Goal: Submit feedback/report problem: Submit feedback/report problem

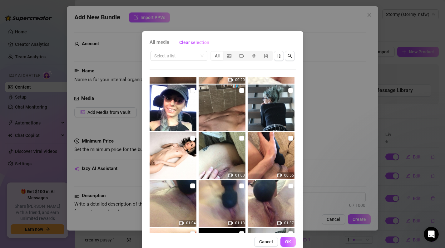
scroll to position [625, 0]
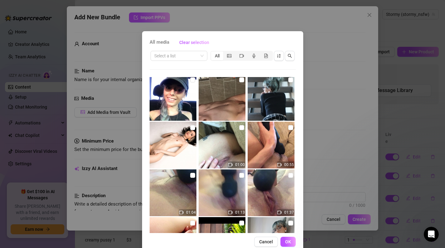
click at [286, 137] on img at bounding box center [271, 145] width 47 height 47
checkbox input "true"
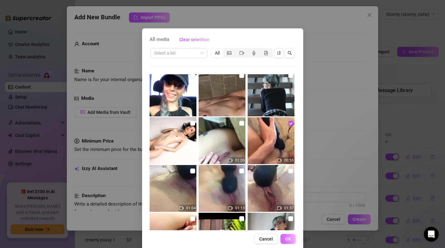
scroll to position [5, 0]
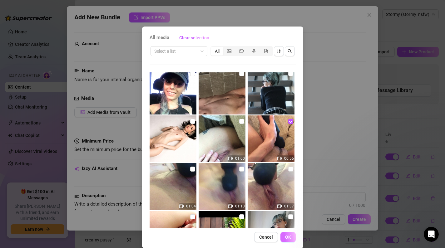
click at [287, 237] on span "OK" at bounding box center [288, 237] width 6 height 5
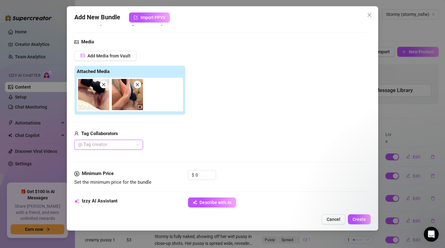
scroll to position [81, 0]
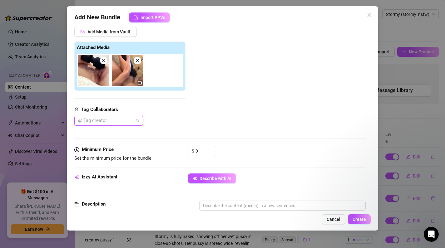
click at [135, 121] on div at bounding box center [106, 121] width 60 height 9
type input "stormy"
drag, startPoint x: 123, startPoint y: 141, endPoint x: 123, endPoint y: 137, distance: 3.4
click at [123, 137] on div "Stormy Summers FREE Stormy Summers" at bounding box center [109, 138] width 66 height 20
click at [117, 143] on div "[PERSON_NAME]" at bounding box center [108, 143] width 59 height 7
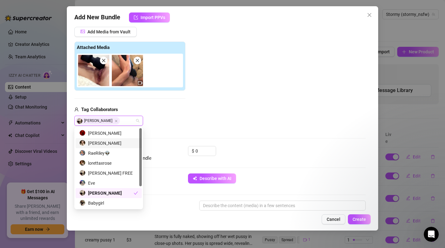
click at [200, 100] on div "Add Media from Vault Attached Media Tag Collaborators Stormy Summers" at bounding box center [220, 76] width 292 height 99
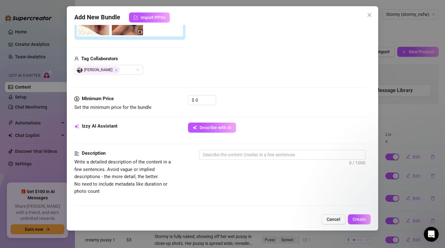
scroll to position [132, 0]
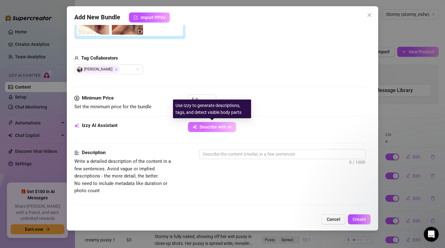
click at [215, 130] on span "Describe with AI" at bounding box center [216, 127] width 32 height 5
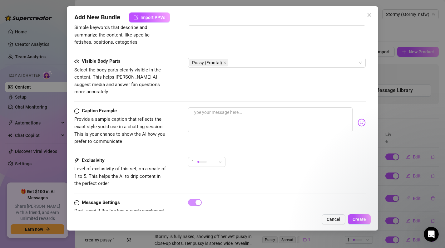
scroll to position [336, 0]
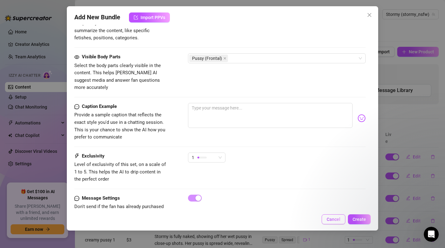
click at [342, 220] on button "Cancel" at bounding box center [334, 220] width 24 height 10
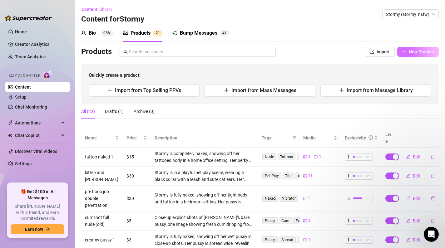
click at [413, 52] on span "New Product" at bounding box center [421, 51] width 25 height 5
type textarea "Type your message here..."
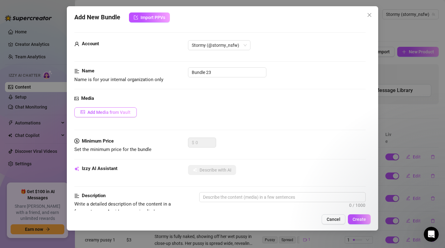
click at [104, 111] on span "Add Media from Vault" at bounding box center [108, 112] width 43 height 5
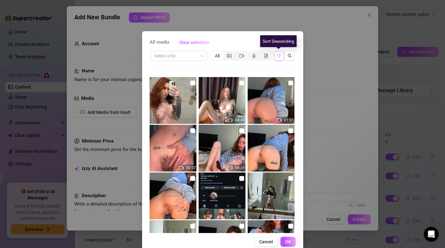
click at [275, 54] on button "button" at bounding box center [279, 56] width 10 height 10
click at [277, 56] on icon "sort-descending" at bounding box center [279, 56] width 4 height 4
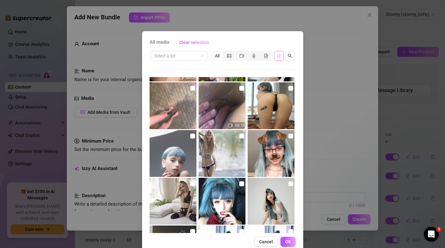
scroll to position [808, 0]
click at [285, 112] on img at bounding box center [271, 105] width 47 height 47
checkbox input "true"
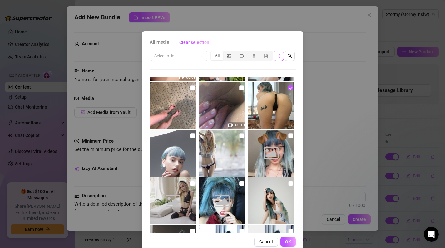
click at [180, 145] on img at bounding box center [173, 153] width 47 height 47
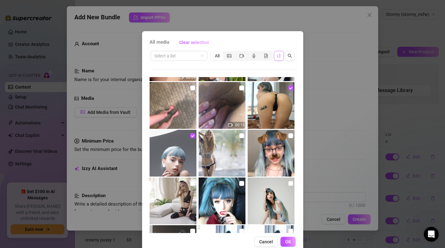
click at [177, 152] on img at bounding box center [173, 153] width 47 height 47
checkbox input "false"
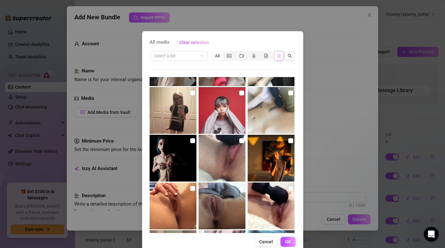
scroll to position [1437, 0]
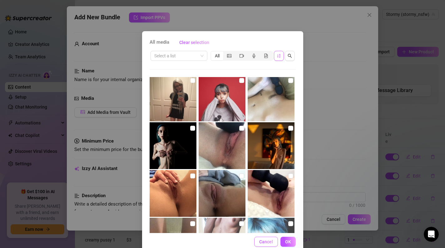
click at [271, 240] on span "Cancel" at bounding box center [266, 242] width 14 height 5
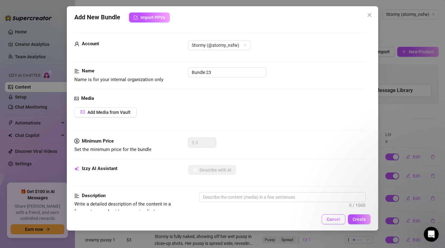
click at [339, 220] on span "Cancel" at bounding box center [334, 219] width 14 height 5
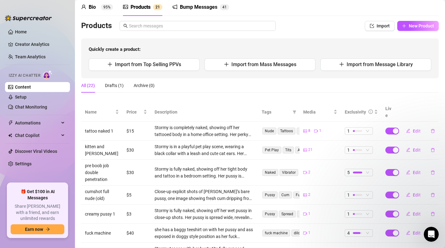
scroll to position [26, 0]
click at [142, 108] on span "Price" at bounding box center [135, 111] width 16 height 7
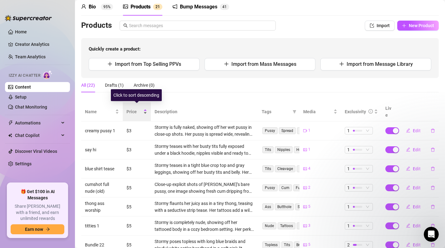
click at [142, 108] on span "Price" at bounding box center [135, 111] width 16 height 7
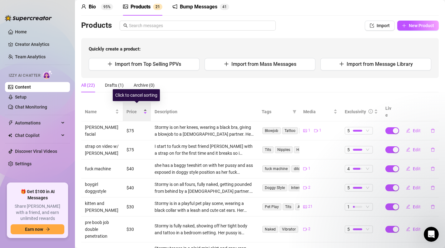
click at [142, 108] on span "Price" at bounding box center [135, 111] width 16 height 7
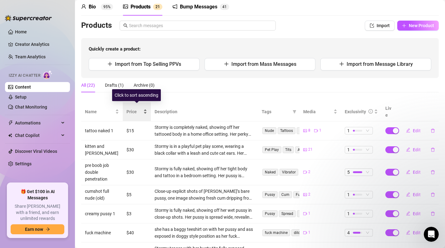
click at [142, 108] on span "Price" at bounding box center [135, 111] width 16 height 7
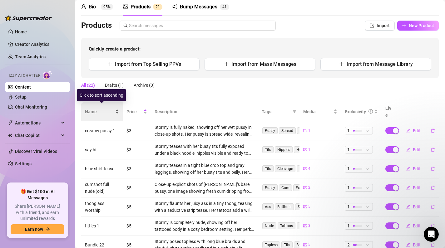
click at [105, 113] on div "Name" at bounding box center [102, 111] width 34 height 7
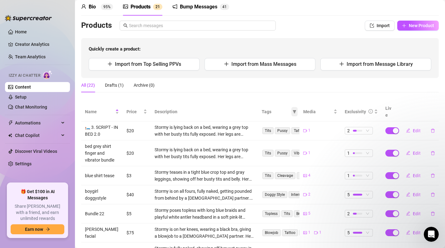
click at [292, 109] on span at bounding box center [295, 111] width 6 height 9
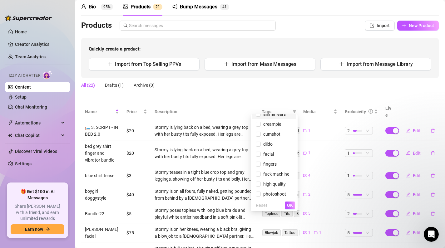
scroll to position [557, 0]
click at [269, 86] on div "All (22) Drafts (1) Archive (0)" at bounding box center [260, 85] width 358 height 14
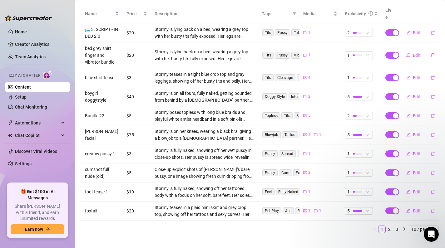
scroll to position [126, 0]
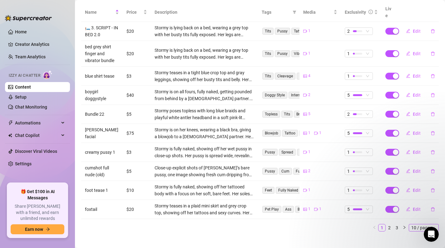
click at [417, 225] on span "10 / page" at bounding box center [424, 228] width 25 height 7
click at [422, 213] on div "100 / page" at bounding box center [424, 216] width 21 height 7
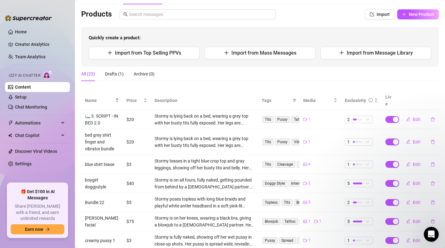
scroll to position [0, 0]
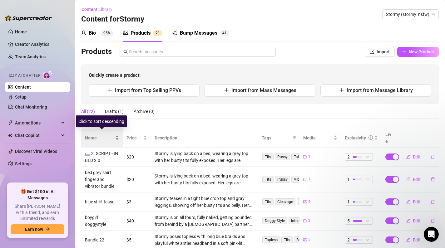
click at [110, 136] on span "Name" at bounding box center [99, 138] width 29 height 7
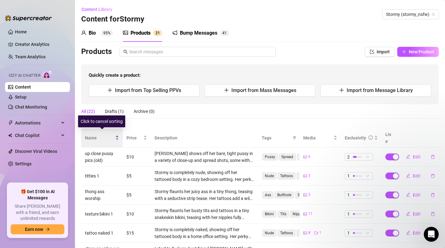
click at [110, 136] on span "Name" at bounding box center [99, 138] width 29 height 7
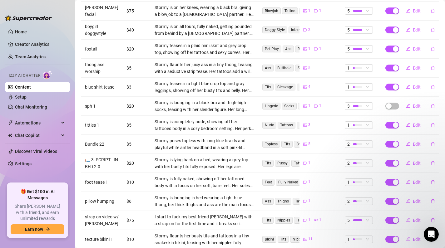
scroll to position [308, 0]
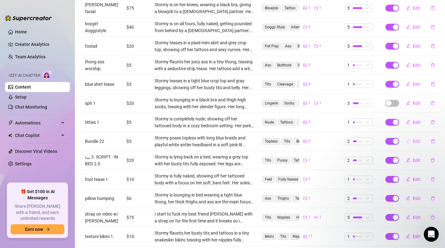
click at [418, 139] on span "Edit" at bounding box center [417, 141] width 8 height 5
type textarea "Type your message here..."
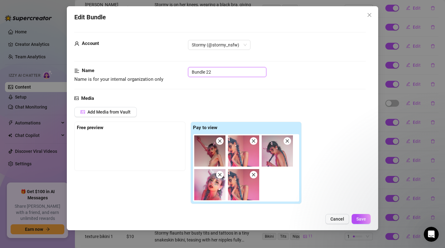
click at [215, 74] on input "Bundle 22" at bounding box center [227, 72] width 78 height 10
type input "B"
type input "b"
click at [228, 72] on input "blue braids antlers young HQ" at bounding box center [227, 72] width 78 height 10
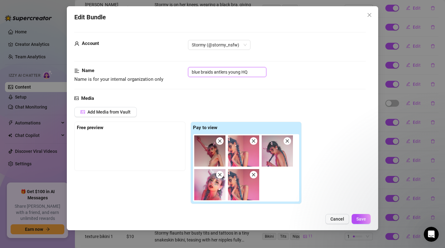
click at [215, 72] on input "blue braids antlers young HQ" at bounding box center [227, 72] width 78 height 10
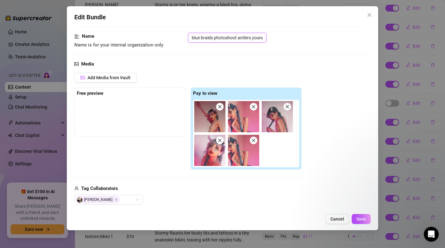
scroll to position [33, 0]
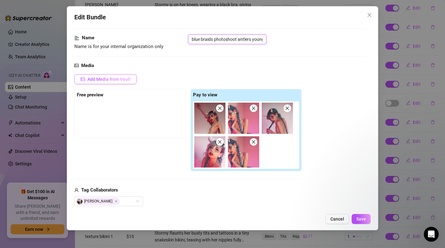
type input "blue braids photoshoot antlers young HQ"
click at [110, 75] on button "Add Media from Vault" at bounding box center [105, 79] width 62 height 10
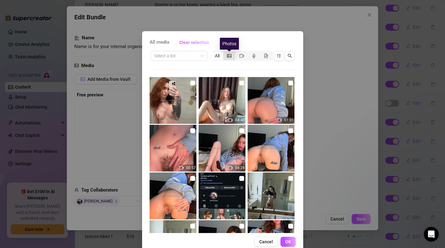
click at [227, 56] on icon "picture" at bounding box center [229, 55] width 4 height 3
click at [225, 52] on input "segmented control" at bounding box center [225, 52] width 0 height 0
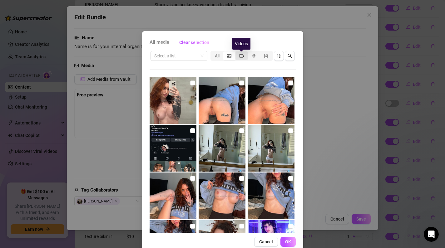
click at [241, 57] on icon "video-camera" at bounding box center [242, 56] width 4 height 4
click at [237, 52] on input "segmented control" at bounding box center [237, 52] width 0 height 0
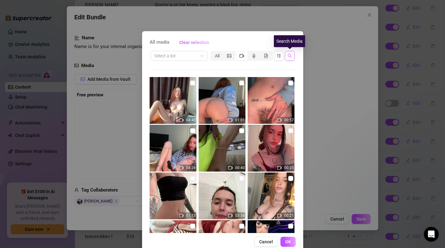
click at [288, 57] on icon "search" at bounding box center [290, 56] width 4 height 4
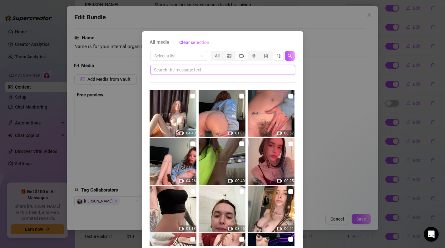
click at [237, 72] on input "text" at bounding box center [220, 70] width 132 height 7
type input "h"
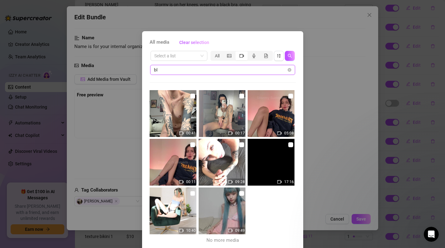
type input "b"
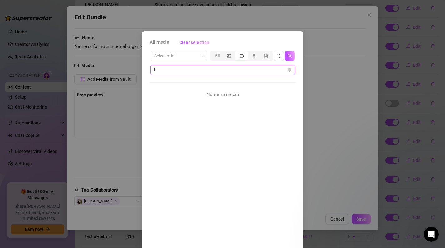
type input "b"
type input "a"
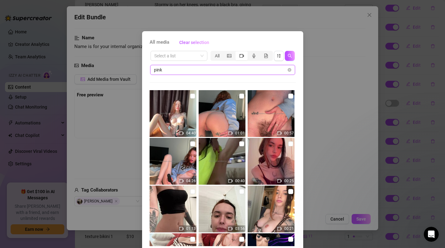
type input "pink"
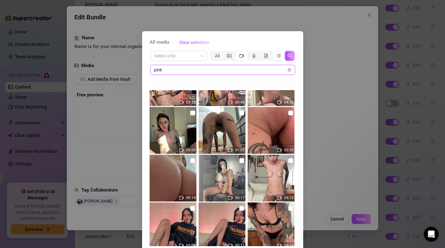
scroll to position [69, 0]
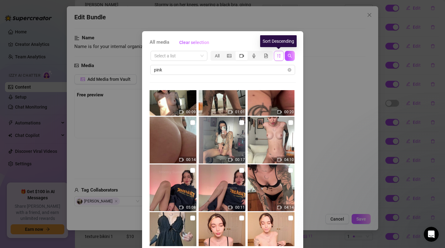
click at [277, 56] on icon "sort-descending" at bounding box center [279, 56] width 4 height 4
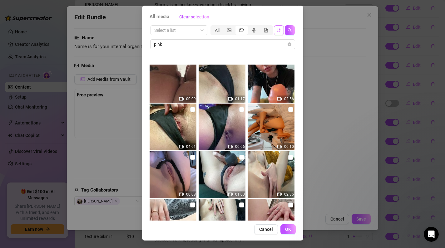
scroll to position [24, 0]
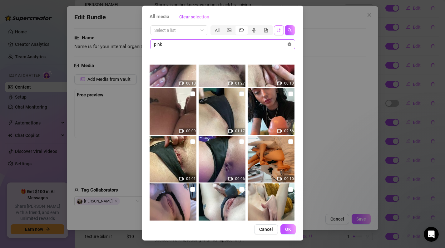
click at [289, 45] on icon "close-circle" at bounding box center [290, 44] width 4 height 4
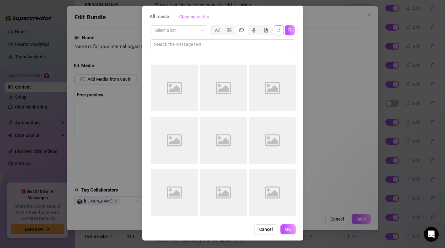
click at [197, 16] on span "Clear selection" at bounding box center [194, 16] width 30 height 5
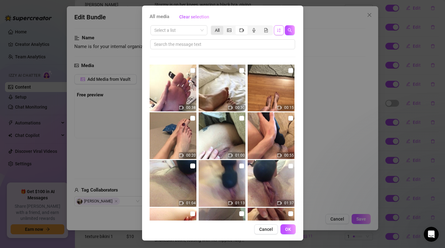
click at [219, 31] on div "All" at bounding box center [217, 30] width 12 height 9
click at [213, 27] on input "All" at bounding box center [213, 27] width 0 height 0
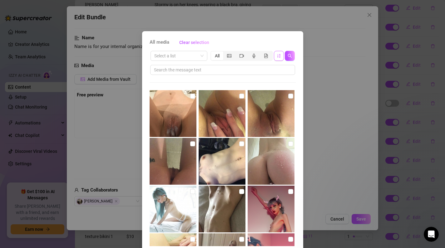
scroll to position [9, 0]
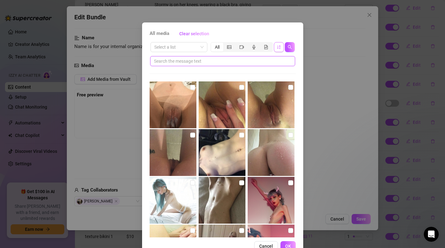
click at [205, 64] on input "text" at bounding box center [220, 61] width 132 height 7
type input "august 17"
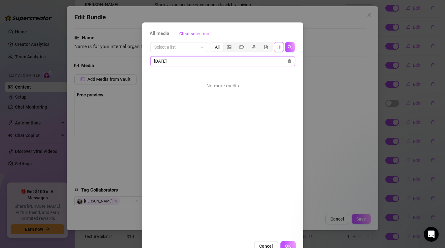
click at [289, 59] on icon "close-circle" at bounding box center [290, 61] width 4 height 4
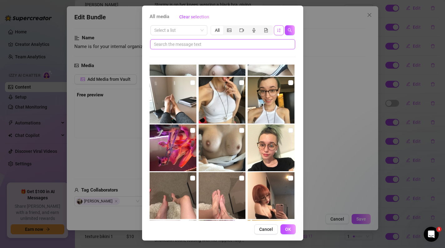
scroll to position [2709, 0]
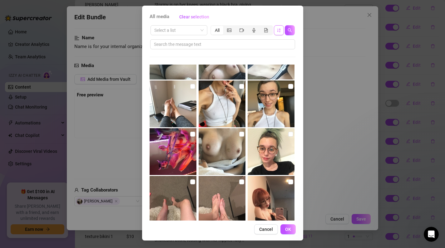
click at [173, 145] on img at bounding box center [173, 151] width 47 height 47
checkbox input "true"
click at [286, 229] on span "OK" at bounding box center [288, 229] width 6 height 5
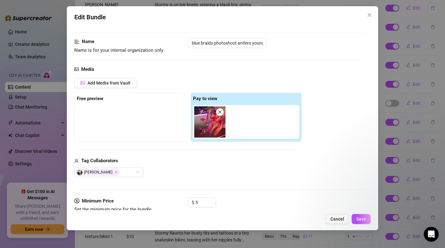
scroll to position [6, 0]
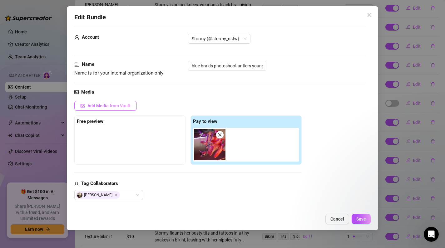
click at [102, 107] on span "Add Media from Vault" at bounding box center [108, 105] width 43 height 5
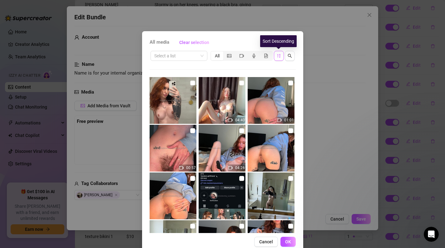
click at [277, 57] on icon "sort-descending" at bounding box center [279, 56] width 4 height 4
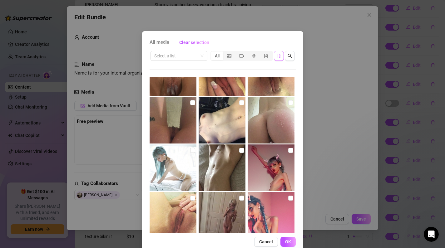
scroll to position [55, 0]
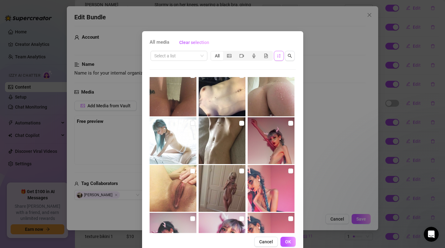
click at [270, 143] on img at bounding box center [271, 140] width 47 height 47
checkbox input "true"
click at [274, 185] on img at bounding box center [271, 188] width 47 height 47
checkbox input "true"
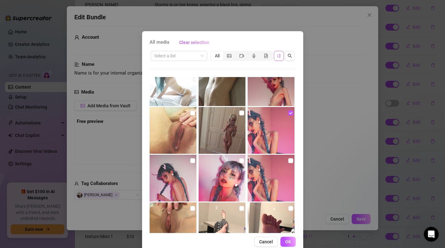
scroll to position [123, 0]
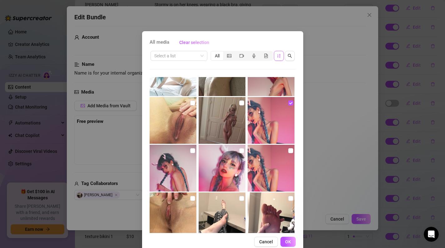
click at [161, 176] on img at bounding box center [173, 168] width 47 height 47
checkbox input "true"
click at [226, 171] on img at bounding box center [222, 168] width 47 height 47
checkbox input "true"
click at [254, 173] on img at bounding box center [271, 168] width 47 height 47
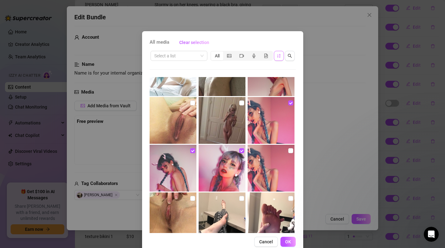
checkbox input "true"
click at [291, 239] on button "OK" at bounding box center [288, 242] width 15 height 10
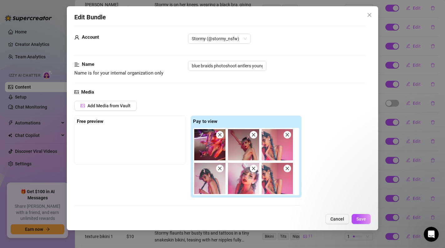
scroll to position [8, 0]
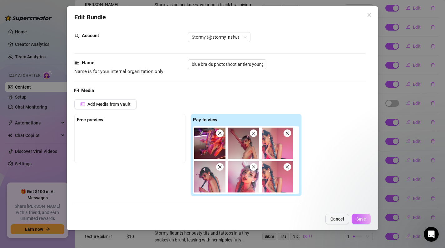
click at [361, 220] on span "Save" at bounding box center [362, 219] width 10 height 5
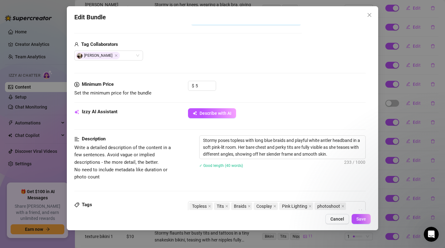
scroll to position [164, 0]
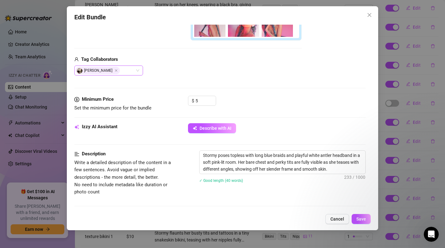
click at [127, 75] on div "[PERSON_NAME]" at bounding box center [108, 71] width 69 height 10
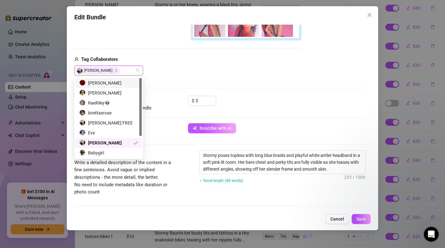
click at [126, 71] on div "[PERSON_NAME]" at bounding box center [106, 70] width 60 height 9
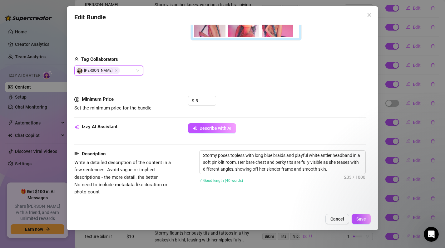
click at [126, 71] on div "[PERSON_NAME]" at bounding box center [106, 70] width 60 height 9
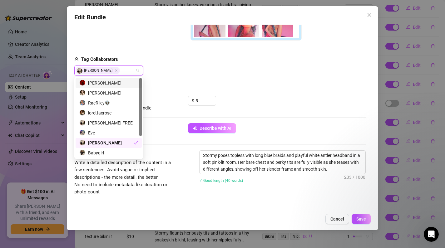
click at [126, 71] on div "[PERSON_NAME]" at bounding box center [106, 70] width 60 height 9
click at [129, 142] on div "[PERSON_NAME]" at bounding box center [106, 143] width 54 height 7
click at [114, 142] on div "[PERSON_NAME]" at bounding box center [108, 143] width 59 height 7
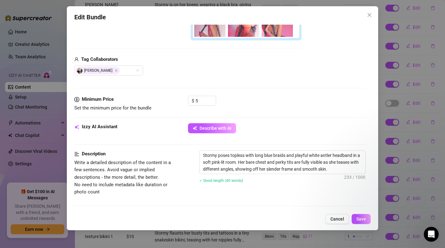
click at [168, 77] on div "Media Add Media from Vault Free preview Pay to view Tag Collaborators Stormy Su…" at bounding box center [220, 13] width 292 height 165
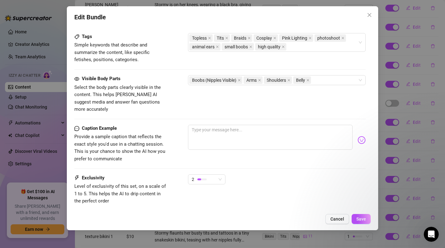
scroll to position [381, 0]
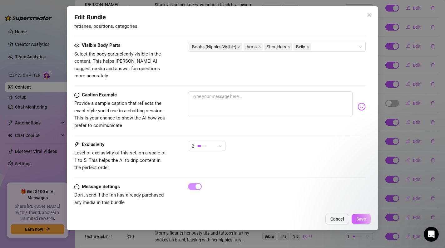
click at [360, 223] on button "Save" at bounding box center [361, 219] width 19 height 10
click at [371, 16] on icon "close" at bounding box center [370, 15] width 4 height 4
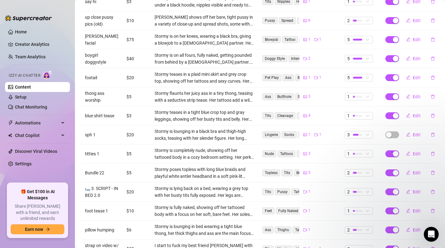
scroll to position [312, 0]
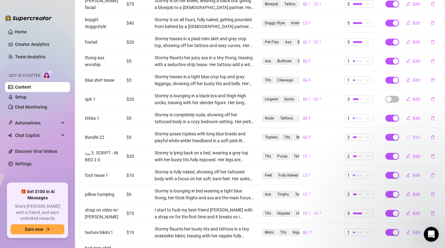
click at [414, 135] on span "Edit" at bounding box center [417, 137] width 8 height 5
type textarea "Type your message here..."
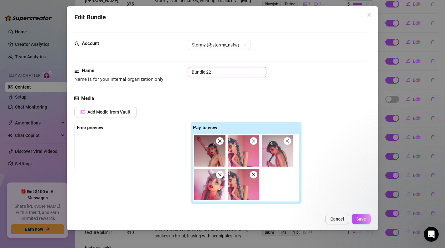
click at [225, 70] on input "Bundle 22" at bounding box center [227, 72] width 78 height 10
type input "B"
type input "blue braids young antlers photoshoot HQ"
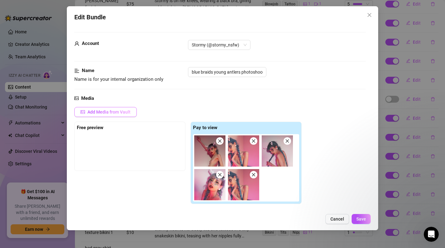
click at [121, 108] on button "Add Media from Vault" at bounding box center [105, 112] width 62 height 10
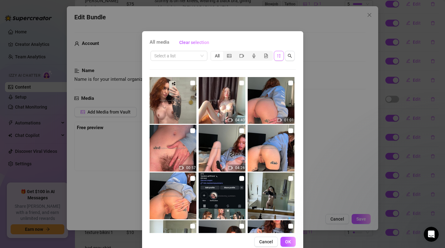
click at [278, 58] on span "button" at bounding box center [279, 55] width 4 height 5
click at [278, 56] on icon "sort-descending" at bounding box center [279, 56] width 4 height 4
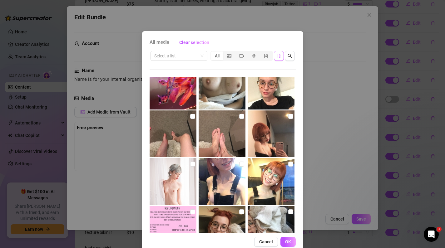
scroll to position [2786, 0]
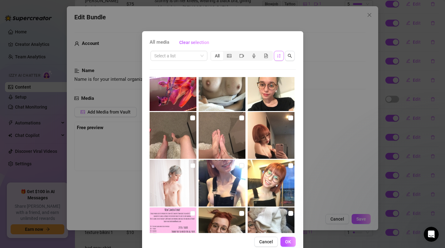
click at [178, 88] on img at bounding box center [173, 87] width 47 height 47
checkbox input "true"
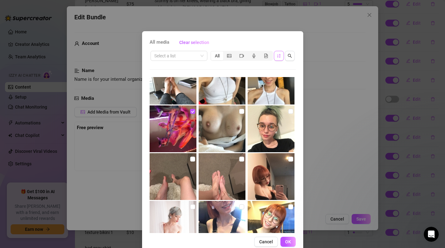
scroll to position [2745, 0]
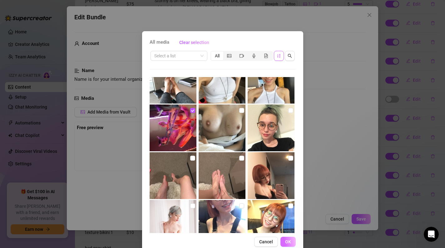
click at [281, 239] on button "OK" at bounding box center [288, 242] width 15 height 10
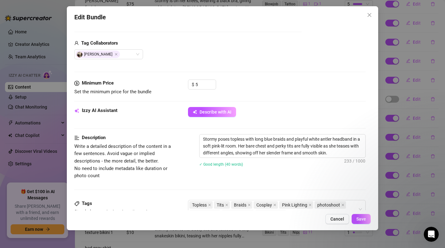
scroll to position [173, 0]
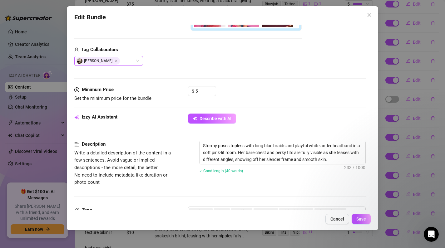
click at [138, 59] on div "[PERSON_NAME]" at bounding box center [108, 61] width 69 height 10
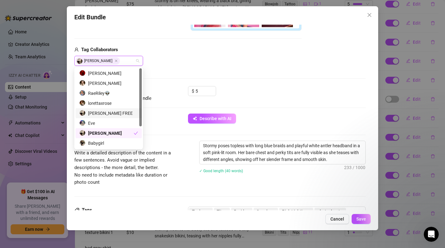
click at [122, 113] on div "[PERSON_NAME] FREE" at bounding box center [108, 113] width 59 height 7
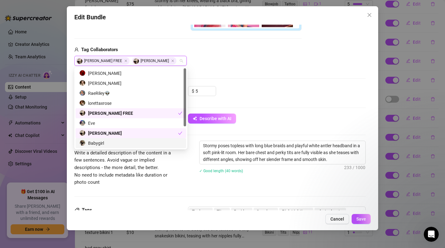
click at [102, 145] on div "Babygirl" at bounding box center [130, 143] width 103 height 7
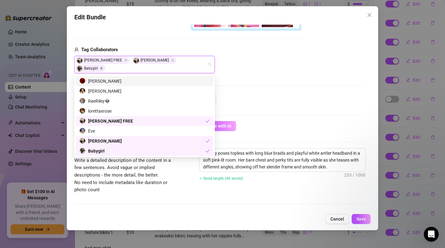
click at [101, 70] on icon "Close" at bounding box center [101, 68] width 3 height 3
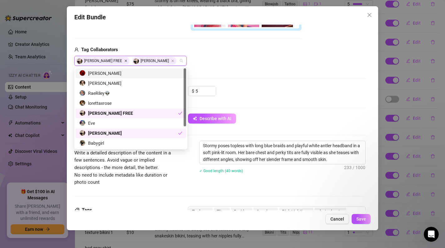
click at [127, 60] on icon "Close" at bounding box center [126, 61] width 2 height 2
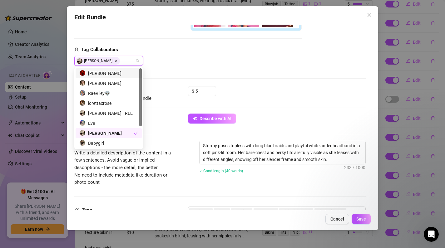
click at [116, 61] on icon "Close" at bounding box center [116, 60] width 3 height 3
click at [112, 132] on div "[PERSON_NAME]" at bounding box center [108, 133] width 59 height 7
click at [247, 93] on div "$ 5" at bounding box center [277, 94] width 178 height 16
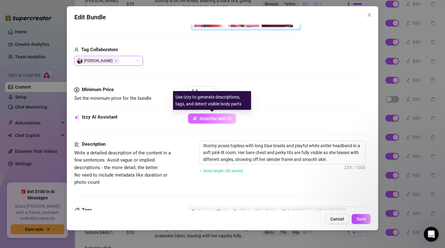
click at [223, 119] on span "Describe with AI" at bounding box center [216, 118] width 32 height 5
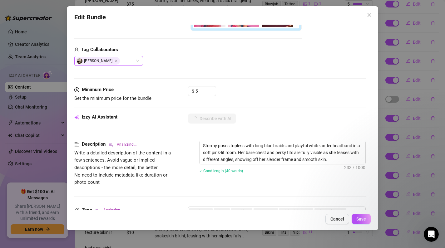
type textarea "Stormy"
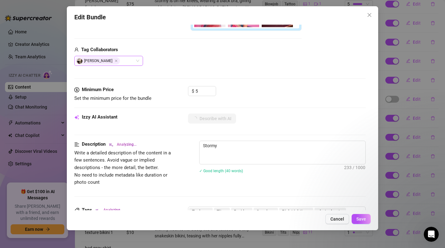
type textarea "Stormy poses"
type textarea "Stormy poses fully"
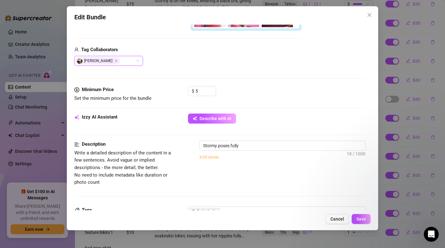
type textarea "Stormy poses fully nude"
type textarea "Stormy poses fully nude with"
type textarea "Stormy poses fully nude with long"
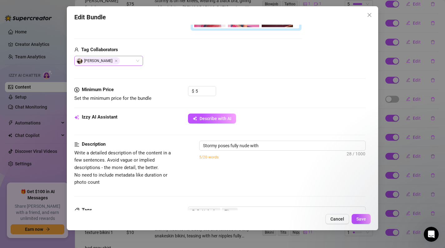
type textarea "Stormy poses fully nude with long"
type textarea "Stormy poses fully nude with long blue"
type textarea "Stormy poses fully nude with long blue braids"
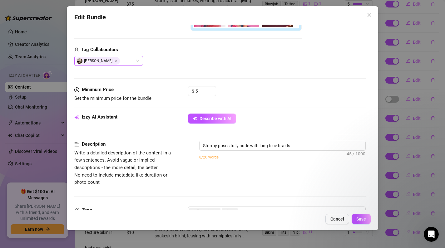
type textarea "Stormy poses fully nude with long blue braids and"
type textarea "Stormy poses fully nude with long blue braids and white"
type textarea "Stormy poses fully nude with long blue braids and white antler"
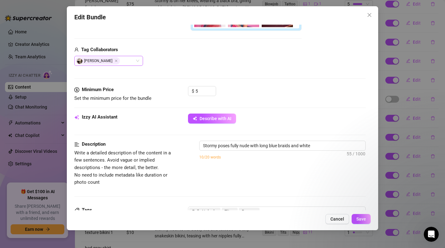
type textarea "Stormy poses fully nude with long blue braids and white antler"
type textarea "Stormy poses fully nude with long blue braids and white antler headband"
type textarea "Stormy poses fully nude with long blue braids and white antler headband under"
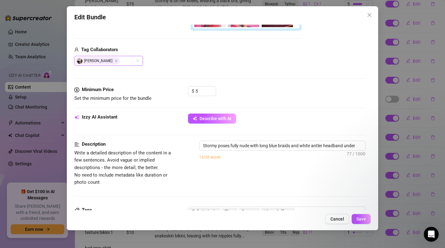
type textarea "Stormy poses fully nude with long blue braids and white antler headband under p…"
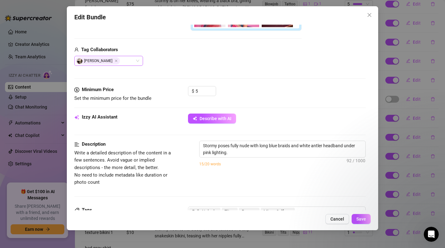
type textarea "Stormy poses fully nude with long blue braids and white antler headband under p…"
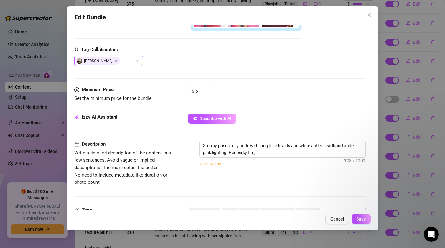
type textarea "Stormy poses fully nude with long blue braids and white antler headband under p…"
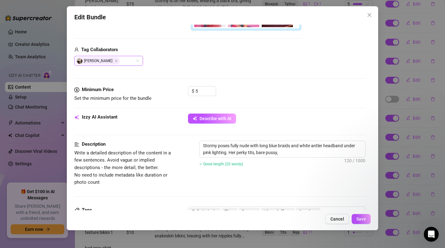
type textarea "Stormy poses fully nude with long blue braids and white antler headband under p…"
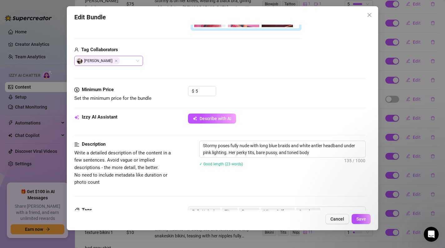
type textarea "Stormy poses fully nude with long blue braids and white antler headband under p…"
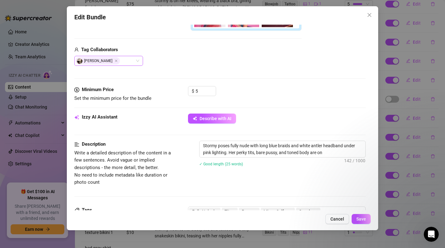
type textarea "Stormy poses fully nude with long blue braids and white antler headband under p…"
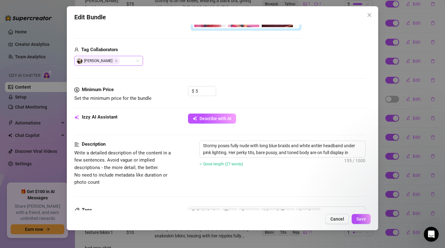
type textarea "Stormy poses fully nude with long blue braids and white antler headband under p…"
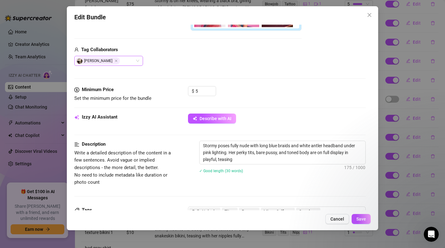
type textarea "Stormy poses fully nude with long blue braids and white antler headband under p…"
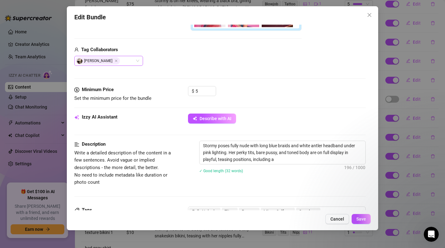
type textarea "Stormy poses fully nude with long blue braids and white antler headband under p…"
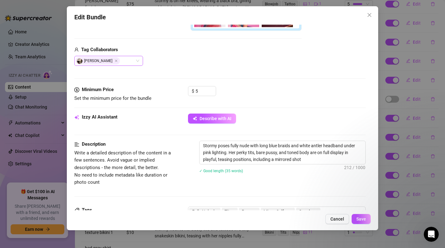
type textarea "Stormy poses fully nude with long blue braids and white antler headband under p…"
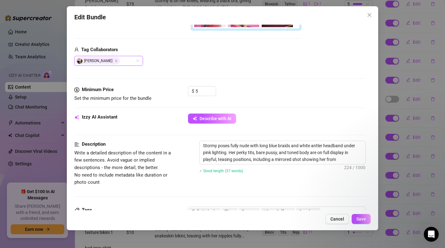
type textarea "Stormy poses fully nude with long blue braids and white antler headband under p…"
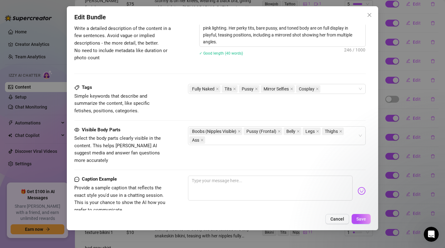
scroll to position [301, 0]
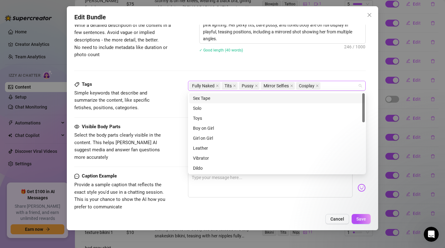
click at [336, 82] on div "Fully Naked Tits Pussy Mirror Selfies Cosplay" at bounding box center [273, 86] width 169 height 9
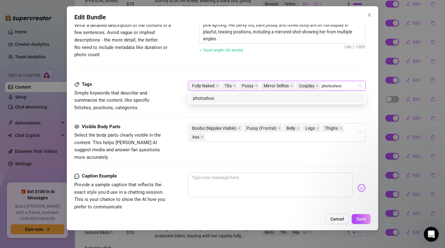
type input "photoshoot"
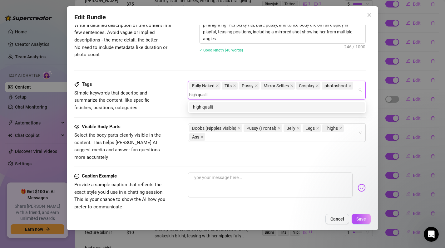
type input "high quality"
type input "animal ears"
type input "small boobs"
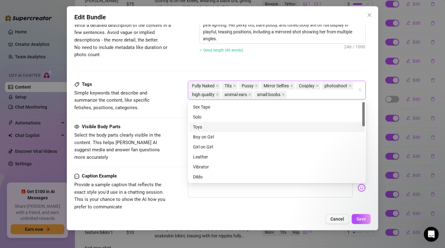
click at [159, 125] on div "Visible Body Parts" at bounding box center [121, 126] width 94 height 7
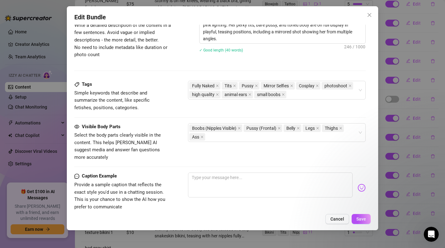
click at [159, 125] on div "Visible Body Parts" at bounding box center [121, 126] width 94 height 7
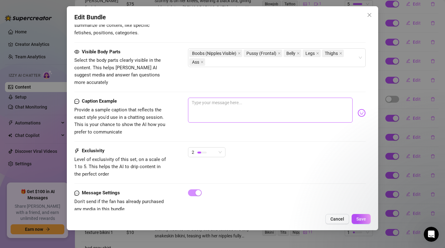
scroll to position [383, 0]
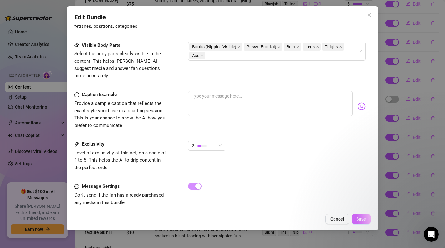
click at [362, 221] on span "Save" at bounding box center [362, 219] width 10 height 5
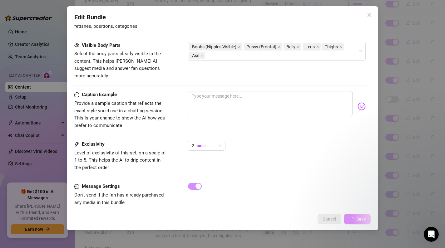
click at [362, 221] on span "Save" at bounding box center [362, 219] width 10 height 5
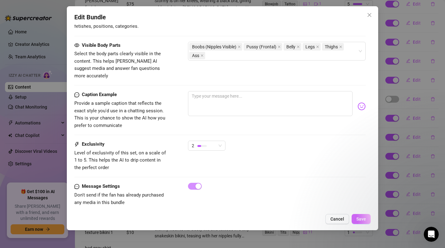
click at [362, 221] on span "Save" at bounding box center [362, 219] width 10 height 5
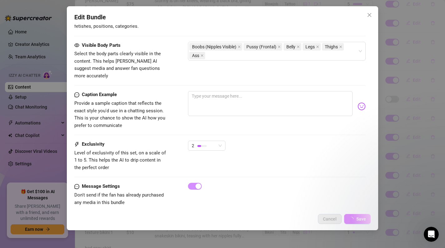
click at [362, 221] on span "Save" at bounding box center [362, 219] width 10 height 5
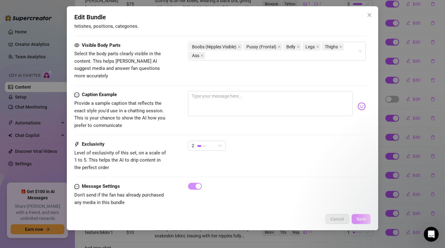
click at [362, 221] on span "Save" at bounding box center [362, 219] width 10 height 5
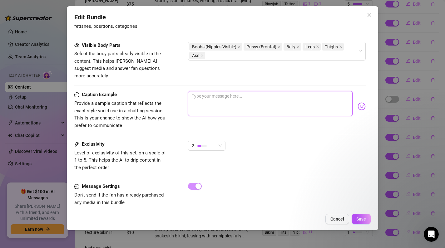
click at [285, 107] on textarea at bounding box center [270, 103] width 165 height 25
type textarea "r"
type textarea "rr"
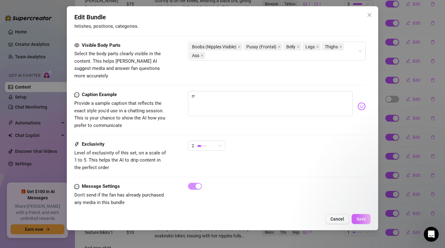
click at [359, 221] on span "Save" at bounding box center [362, 219] width 10 height 5
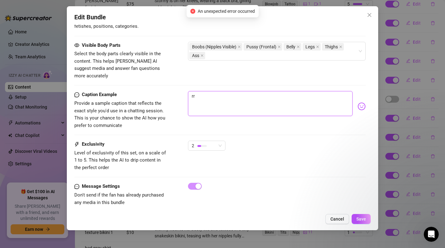
click at [258, 98] on textarea "rr" at bounding box center [270, 103] width 165 height 25
type textarea "r"
type textarea "Type your message here..."
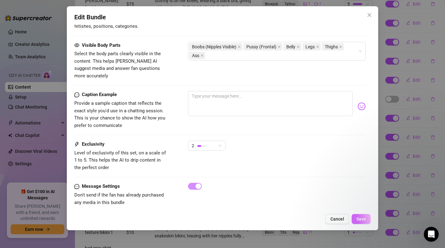
click at [361, 217] on span "Save" at bounding box center [362, 219] width 10 height 5
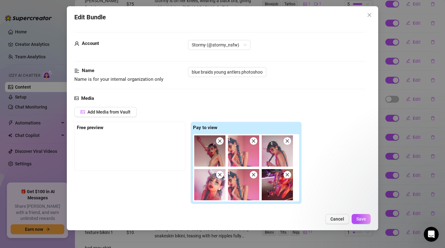
scroll to position [0, 0]
click at [233, 50] on div "Account Stormy (@stormy_nsfw)" at bounding box center [220, 48] width 292 height 16
click at [233, 46] on span "Stormy (@stormy_nsfw)" at bounding box center [219, 44] width 55 height 9
click at [227, 57] on div "Stormy (@stormy_nsfw)" at bounding box center [219, 57] width 52 height 7
click at [359, 216] on button "Save" at bounding box center [361, 219] width 19 height 10
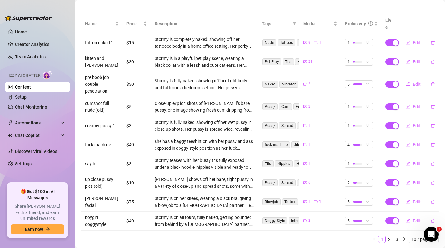
scroll to position [126, 0]
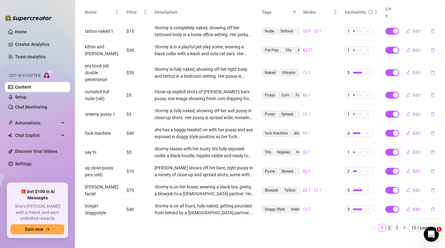
click at [390, 225] on link "2" at bounding box center [389, 228] width 7 height 7
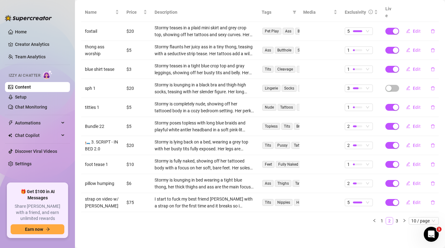
scroll to position [119, 0]
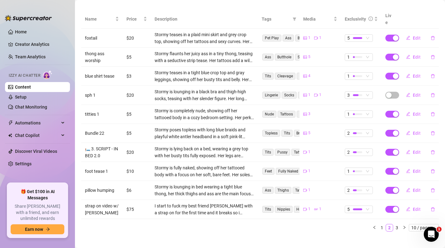
click at [95, 129] on td "Bundle 22" at bounding box center [102, 133] width 42 height 19
click at [413, 131] on span "Edit" at bounding box center [417, 133] width 8 height 5
type textarea "Type your message here..."
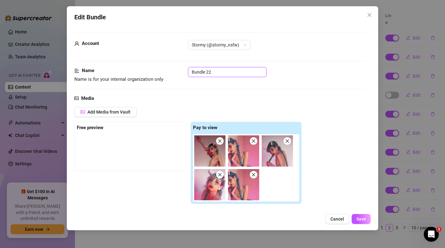
click at [221, 72] on input "Bundle 22" at bounding box center [227, 72] width 78 height 10
drag, startPoint x: 221, startPoint y: 72, endPoint x: 207, endPoint y: 72, distance: 13.4
click at [211, 72] on input "Bundle 22" at bounding box center [227, 72] width 78 height 10
type input "B"
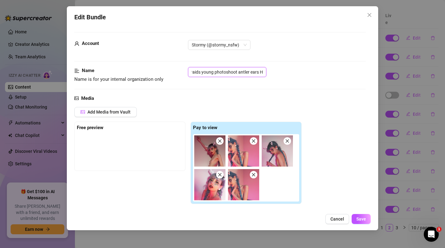
type input "blue braids young photoshoot antler ears HQ"
drag, startPoint x: 259, startPoint y: 70, endPoint x: 276, endPoint y: 75, distance: 17.4
click at [276, 75] on div "blue braids young photoshoot antler ears HQ" at bounding box center [277, 72] width 178 height 10
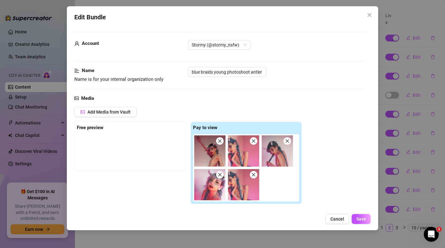
click at [276, 77] on div "blue braids young photoshoot antler ears HQ" at bounding box center [277, 72] width 178 height 10
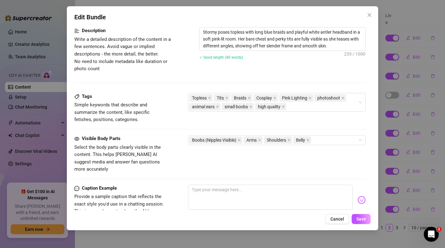
scroll to position [358, 0]
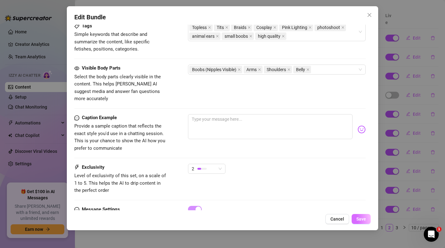
click at [361, 221] on span "Save" at bounding box center [362, 219] width 10 height 5
click at [371, 12] on button "Close" at bounding box center [370, 15] width 10 height 10
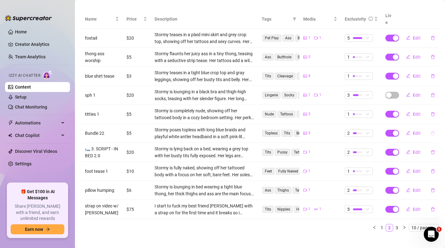
click at [433, 131] on icon "delete" at bounding box center [433, 133] width 4 height 4
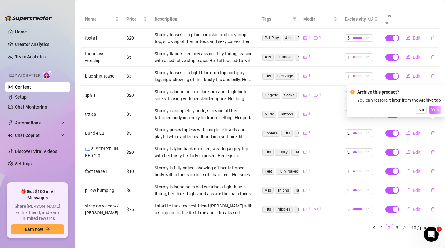
click at [435, 110] on span "Yes" at bounding box center [435, 109] width 7 height 5
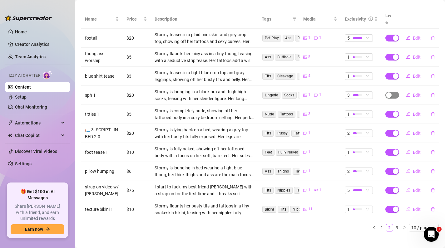
click at [391, 92] on div "button" at bounding box center [389, 95] width 6 height 6
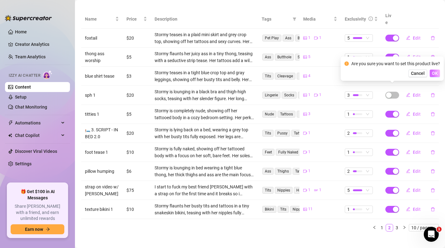
click at [437, 73] on span "OK" at bounding box center [435, 73] width 6 height 5
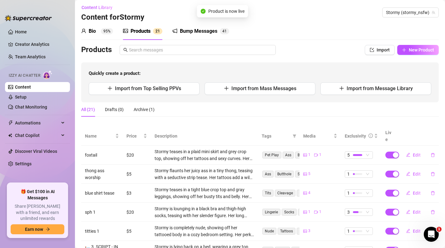
scroll to position [0, 0]
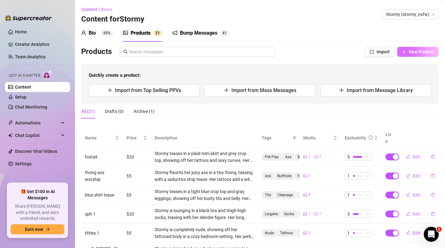
click at [424, 50] on span "New Product" at bounding box center [421, 51] width 25 height 5
type textarea "Type your message here..."
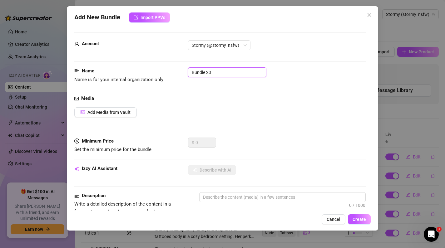
click at [227, 75] on input "Bundle 23" at bounding box center [227, 72] width 78 height 10
type input "blue braids young photoshoot antler ears HQ"
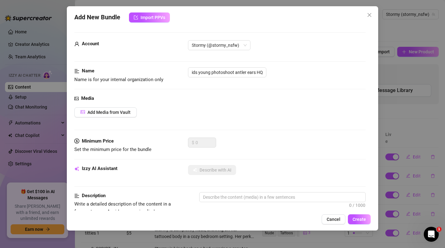
scroll to position [0, 0]
click at [256, 115] on div "Add Media from Vault" at bounding box center [220, 112] width 292 height 10
click at [127, 120] on div "Media Add Media from Vault" at bounding box center [220, 116] width 292 height 43
click at [127, 112] on span "Add Media from Vault" at bounding box center [108, 112] width 43 height 5
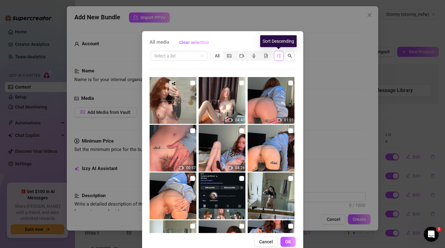
click at [283, 59] on button "button" at bounding box center [279, 56] width 10 height 10
click at [279, 56] on icon "sort-descending" at bounding box center [279, 56] width 4 height 4
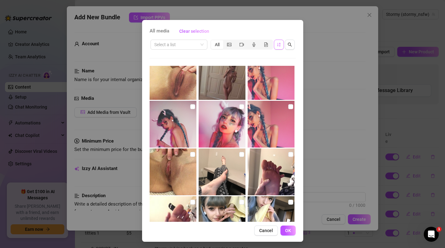
scroll to position [135, 0]
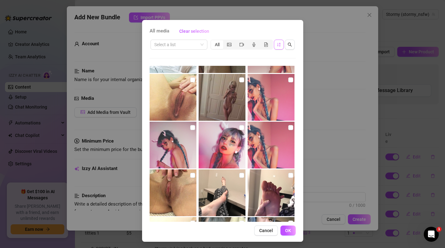
click at [275, 150] on img at bounding box center [271, 145] width 47 height 47
checkbox input "true"
click at [244, 149] on img at bounding box center [222, 145] width 47 height 47
checkbox input "true"
click at [185, 135] on img at bounding box center [173, 145] width 47 height 47
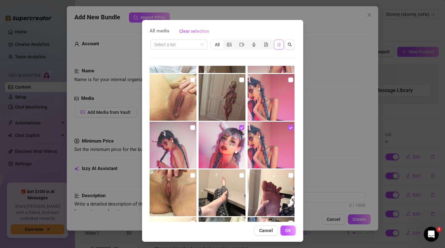
checkbox input "true"
click at [257, 107] on img at bounding box center [271, 97] width 47 height 47
checkbox input "true"
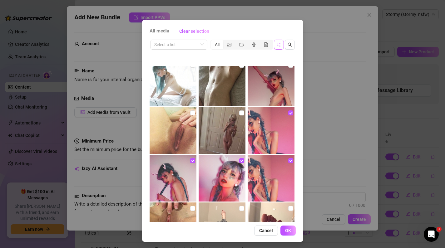
scroll to position [91, 0]
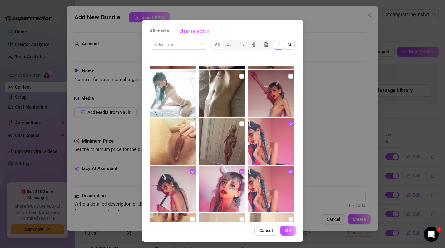
click at [273, 98] on img at bounding box center [271, 93] width 47 height 47
checkbox input "true"
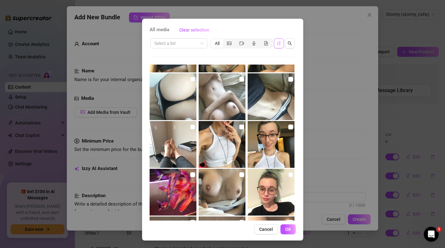
scroll to position [2668, 0]
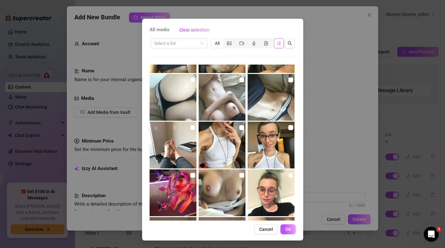
click at [191, 179] on img at bounding box center [173, 193] width 47 height 47
click at [192, 179] on img at bounding box center [173, 193] width 47 height 47
checkbox input "false"
click at [290, 228] on span "OK" at bounding box center [288, 229] width 6 height 5
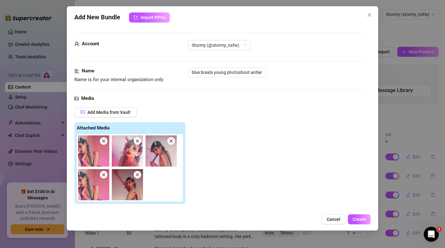
click at [104, 140] on icon "close" at bounding box center [104, 141] width 4 height 4
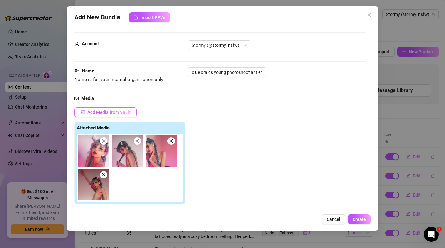
click at [117, 113] on span "Add Media from Vault" at bounding box center [108, 112] width 43 height 5
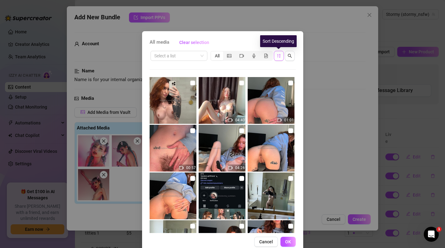
click at [277, 54] on icon "sort-descending" at bounding box center [279, 56] width 4 height 4
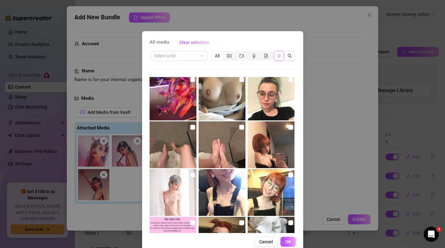
scroll to position [2775, 0]
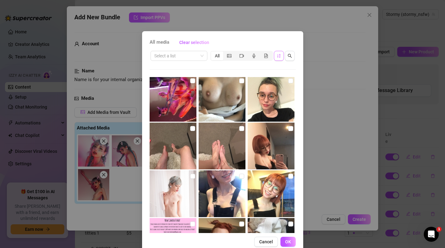
click at [196, 107] on div at bounding box center [174, 98] width 48 height 47
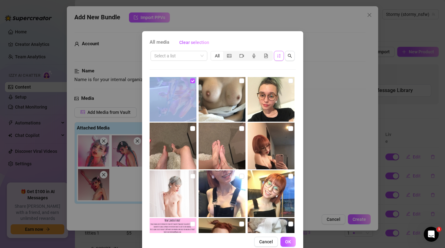
click at [196, 107] on div at bounding box center [174, 98] width 48 height 47
click at [175, 99] on img at bounding box center [173, 98] width 47 height 47
checkbox input "true"
click at [289, 244] on span "OK" at bounding box center [288, 242] width 6 height 5
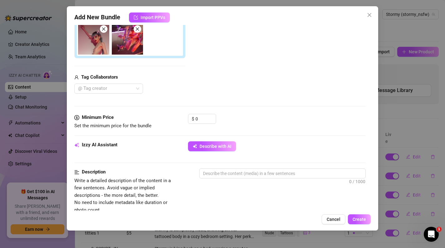
scroll to position [140, 0]
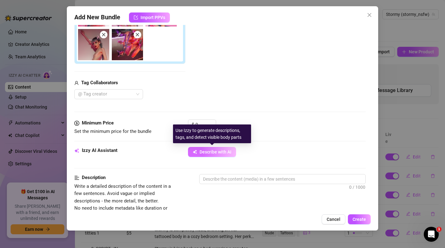
click at [207, 148] on button "Describe with AI" at bounding box center [212, 152] width 48 height 10
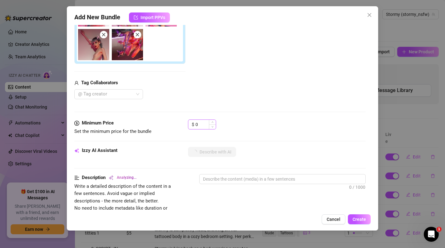
type textarea "Stormy"
type textarea "Stormy poses"
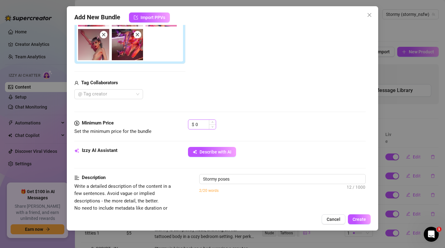
type textarea "Stormy poses fully"
type textarea "Stormy poses fully nude"
type textarea "Stormy poses fully nude with"
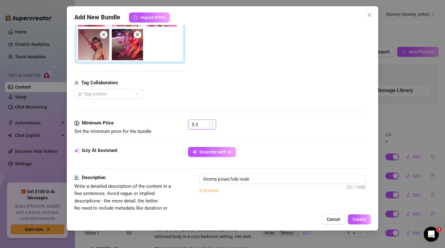
type textarea "Stormy poses fully nude with"
type textarea "Stormy poses fully nude with long"
type textarea "Stormy poses fully nude with long blue"
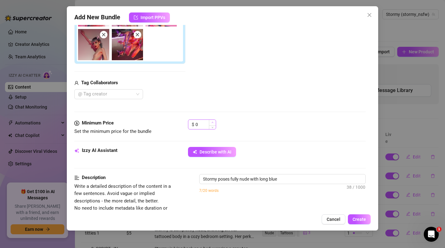
type textarea "Stormy poses fully nude with long blue braids"
type textarea "Stormy poses fully nude with long blue braids and"
type textarea "Stormy poses fully nude with long blue braids and white"
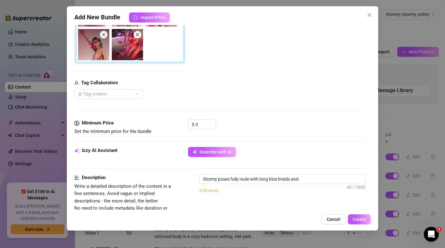
type textarea "Stormy poses fully nude with long blue braids and white"
type textarea "Stormy poses fully nude with long blue braids and white antler"
type textarea "Stormy poses fully nude with long blue braids and white antler headband"
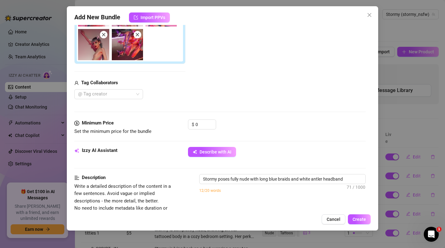
type textarea "Stormy poses fully nude with long blue braids and white antler headband under"
type textarea "Stormy poses fully nude with long blue braids and white antler headband under p…"
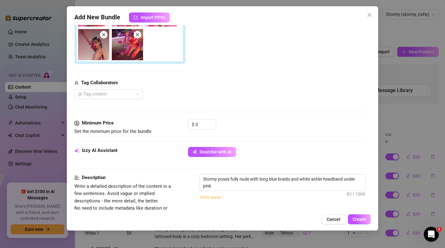
type textarea "Stormy poses fully nude with long blue braids and white antler headband under p…"
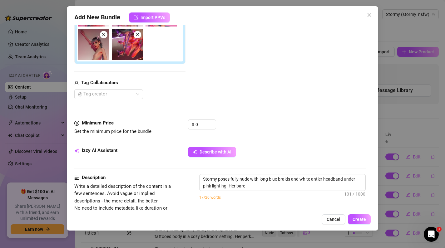
type textarea "Stormy poses fully nude with long blue braids and white antler headband under p…"
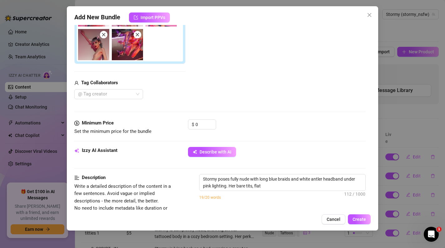
type textarea "Stormy poses fully nude with long blue braids and white antler headband under p…"
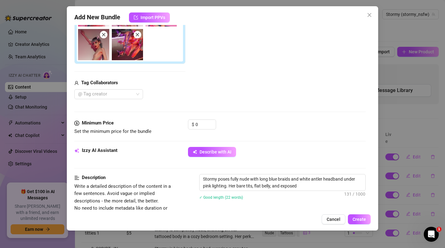
type textarea "Stormy poses fully nude with long blue braids and white antler headband under p…"
click at [256, 116] on div "Media Add Media from Vault Attached Media Tag Collaborators @ Tag creator" at bounding box center [220, 37] width 292 height 165
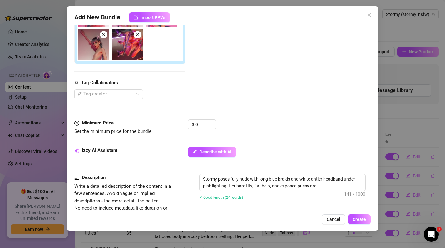
type textarea "Stormy poses fully nude with long blue braids and white antler headband under p…"
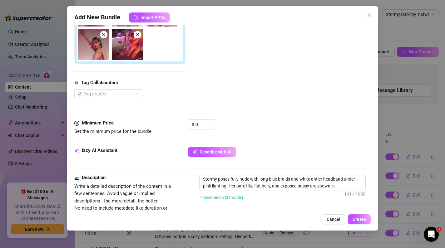
type textarea "Stormy poses fully nude with long blue braids and white antler headband under p…"
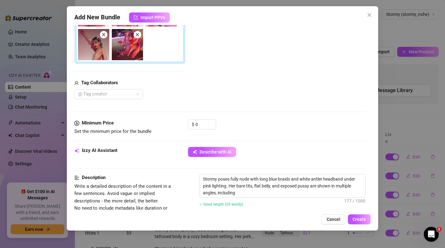
type textarea "Stormy poses fully nude with long blue braids and white antler headband under p…"
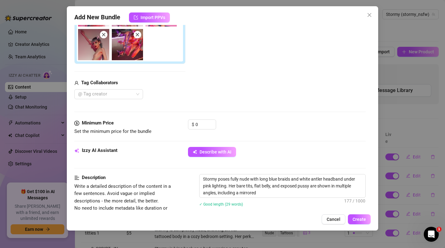
type textarea "Stormy poses fully nude with long blue braids and white antler headband under p…"
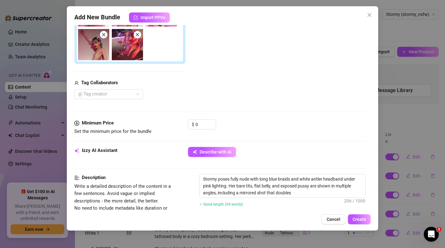
type textarea "Stormy poses fully nude with long blue braids and white antler headband under p…"
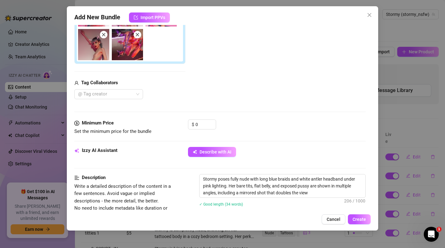
type textarea "Stormy poses fully nude with long blue braids and white antler headband under p…"
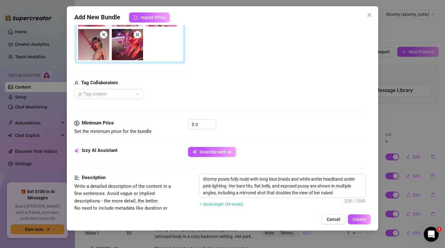
type textarea "Stormy poses fully nude with long blue braids and white antler headband under p…"
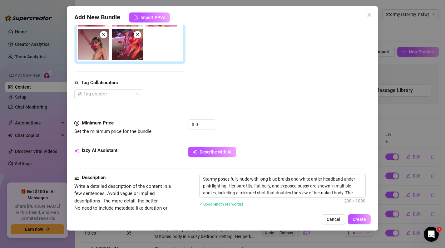
type textarea "Stormy poses fully nude with long blue braids and white antler headband under p…"
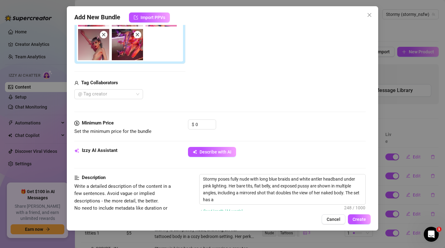
type textarea "Stormy poses fully nude with long blue braids and white antler headband under p…"
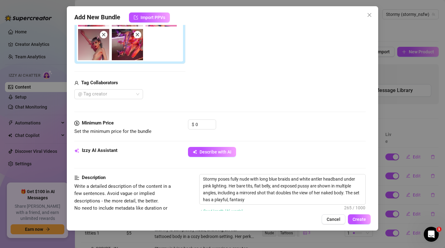
type textarea "Stormy poses fully nude with long blue braids and white antler headband under p…"
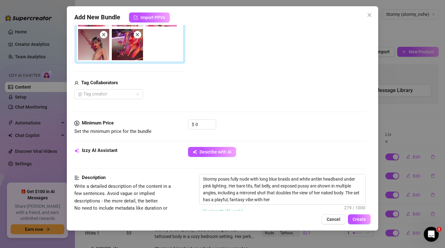
type textarea "Stormy poses fully nude with long blue braids and white antler headband under p…"
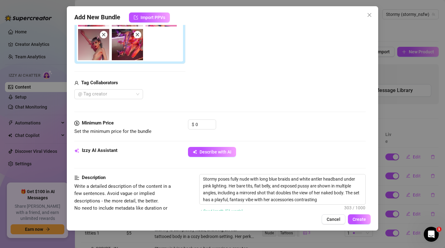
type textarea "Stormy poses fully nude with long blue braids and white antler headband under p…"
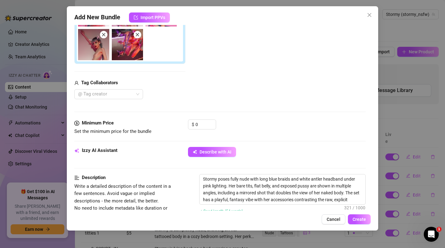
type textarea "Stormy poses fully nude with long blue braids and white antler headband under p…"
click at [202, 125] on input "0" at bounding box center [206, 124] width 20 height 9
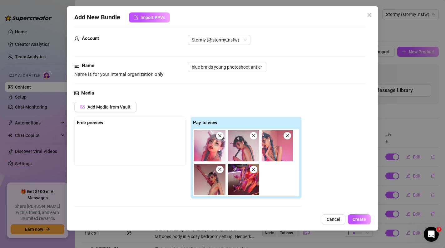
scroll to position [5, 0]
type input "5"
click at [138, 122] on div "Free preview" at bounding box center [130, 123] width 106 height 7
click at [99, 131] on div at bounding box center [131, 130] width 109 height 2
click at [207, 154] on img at bounding box center [209, 146] width 31 height 31
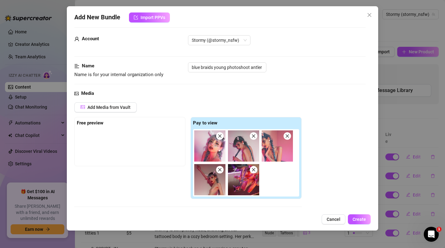
click at [207, 154] on img at bounding box center [209, 146] width 31 height 31
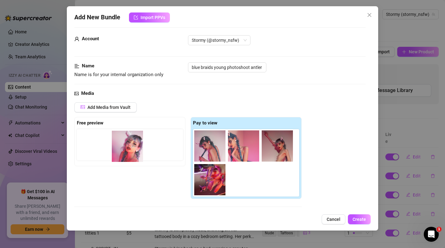
drag, startPoint x: 207, startPoint y: 154, endPoint x: 123, endPoint y: 154, distance: 84.1
click at [123, 154] on div "Free preview Pay to view" at bounding box center [187, 158] width 227 height 82
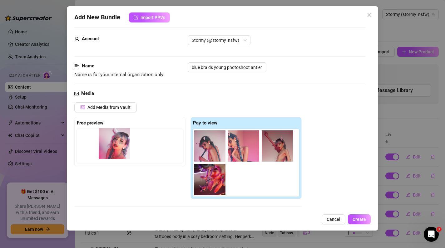
drag, startPoint x: 205, startPoint y: 144, endPoint x: 106, endPoint y: 142, distance: 99.7
click at [106, 142] on div "Free preview Pay to view" at bounding box center [187, 158] width 227 height 82
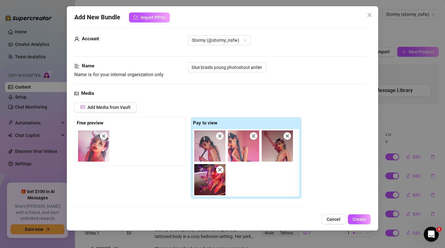
click at [85, 157] on img at bounding box center [93, 146] width 31 height 31
click at [85, 158] on img at bounding box center [93, 146] width 31 height 31
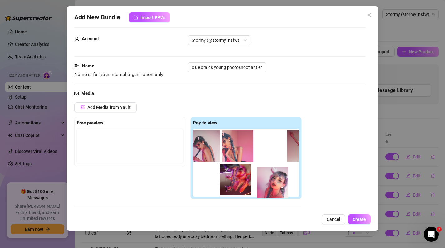
scroll to position [0, 7]
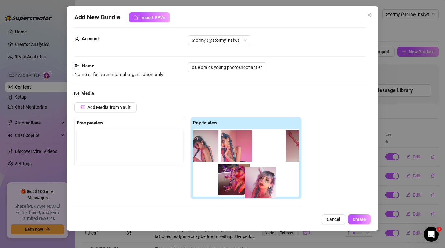
drag, startPoint x: 100, startPoint y: 146, endPoint x: 278, endPoint y: 181, distance: 181.1
click at [270, 181] on div "Free preview Pay to view" at bounding box center [187, 158] width 227 height 82
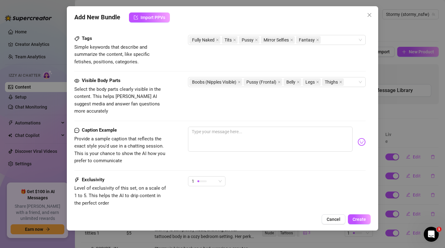
scroll to position [348, 0]
click at [338, 42] on div "Fully Naked Tits Pussy Mirror Selfies Fantasy" at bounding box center [273, 39] width 169 height 9
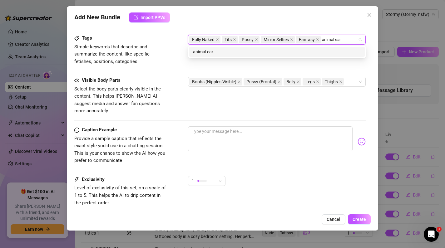
type input "animal ears"
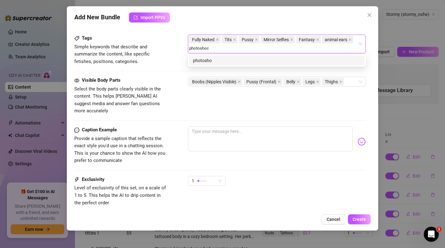
type input "photoshoot"
type input "high quality"
type input "small boobs"
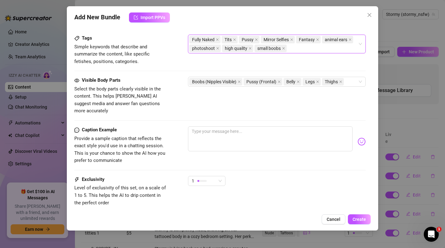
click at [284, 181] on div "1" at bounding box center [277, 184] width 178 height 16
click at [205, 180] on div at bounding box center [201, 181] width 9 height 2
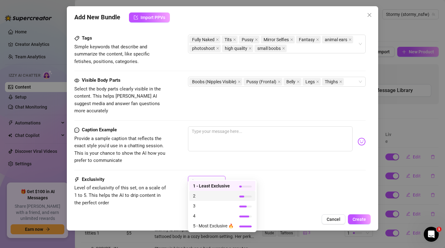
click at [207, 197] on span "2" at bounding box center [213, 196] width 41 height 7
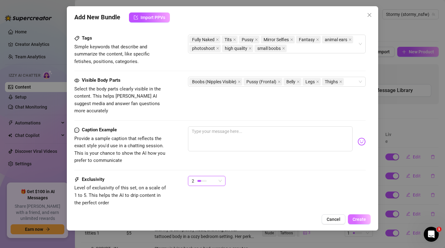
click at [352, 216] on button "Create" at bounding box center [359, 220] width 23 height 10
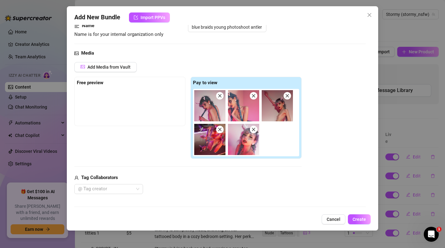
scroll to position [49, 0]
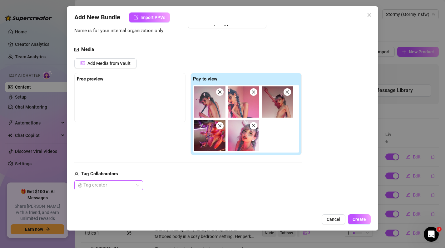
click at [113, 182] on div at bounding box center [106, 185] width 60 height 9
type input "stor"
click at [112, 171] on div "[PERSON_NAME]" at bounding box center [108, 172] width 59 height 7
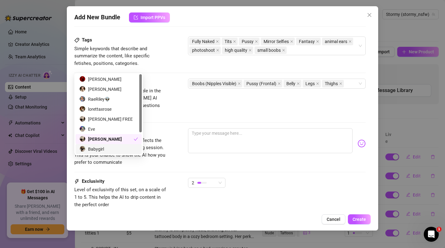
scroll to position [383, 0]
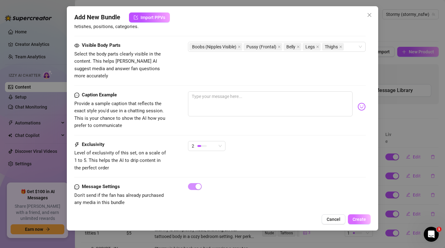
click at [352, 219] on button "Create" at bounding box center [359, 220] width 23 height 10
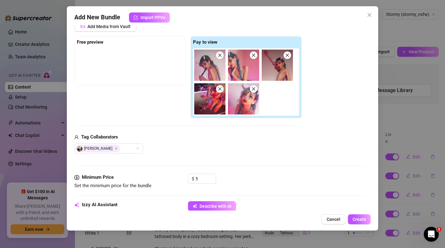
scroll to position [0, 0]
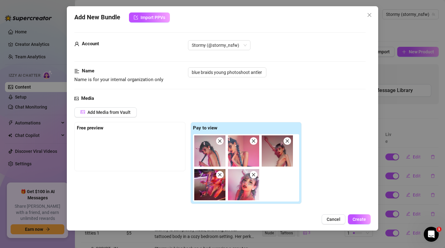
click at [312, 62] on div "Account Stormy (@stormy_nsfw)" at bounding box center [220, 53] width 292 height 27
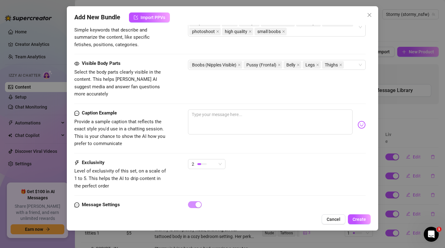
scroll to position [383, 0]
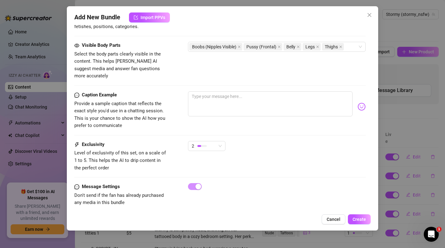
click at [221, 130] on div "Caption Example Provide a sample caption that reflects the exact style you'd us…" at bounding box center [220, 117] width 292 height 50
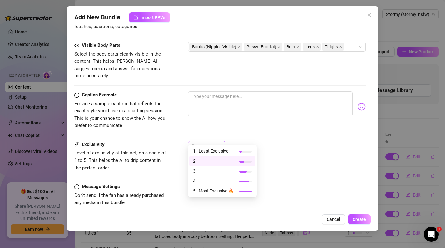
click at [214, 142] on div "2" at bounding box center [204, 146] width 24 height 9
click at [206, 153] on span "1 - Least Exclusive" at bounding box center [213, 151] width 41 height 7
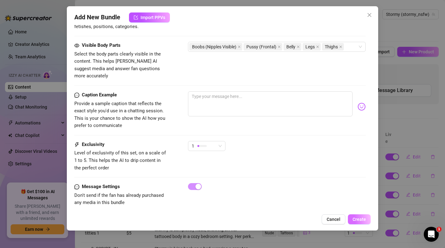
click at [360, 220] on span "Create" at bounding box center [359, 219] width 13 height 5
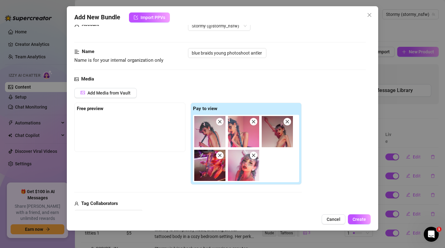
scroll to position [0, 0]
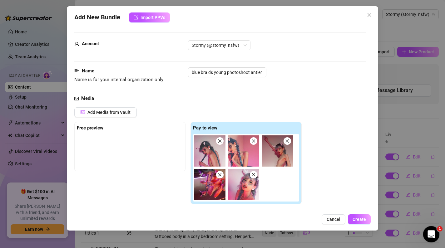
click at [429, 232] on icon "Open Intercom Messenger" at bounding box center [431, 234] width 10 height 10
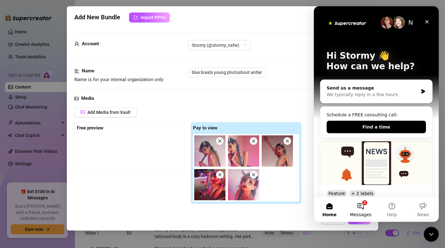
click at [360, 205] on button "1 Messages" at bounding box center [360, 209] width 31 height 25
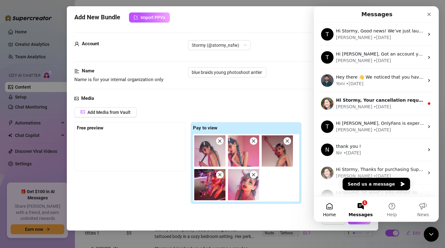
click at [336, 208] on button "Home" at bounding box center [329, 209] width 31 height 25
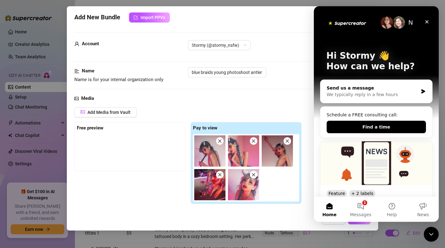
click at [371, 93] on div "We typically reply in a few hours" at bounding box center [373, 95] width 92 height 7
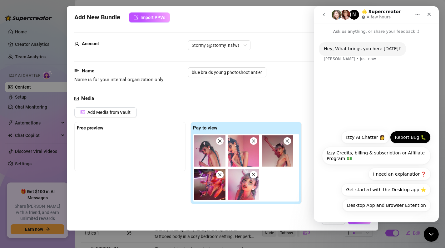
click at [413, 135] on button "Report Bug 🐛" at bounding box center [410, 137] width 41 height 12
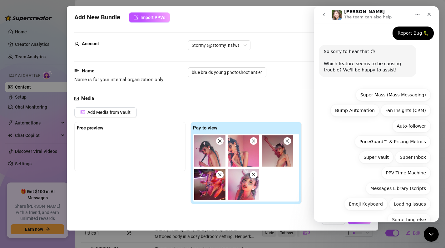
scroll to position [48, 0]
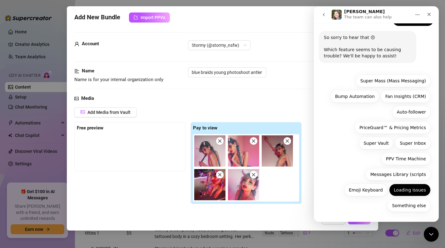
click at [411, 194] on button "Loading issues" at bounding box center [410, 190] width 42 height 12
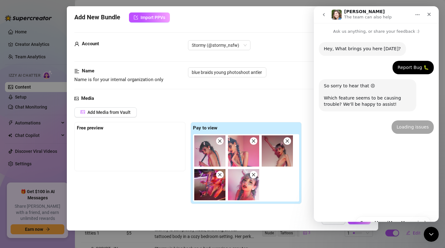
scroll to position [0, 0]
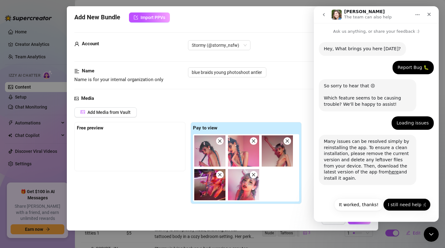
click at [399, 207] on button "I still need help :(" at bounding box center [406, 205] width 47 height 12
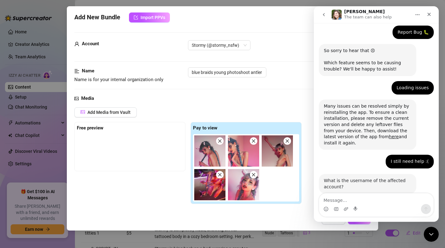
scroll to position [48, 0]
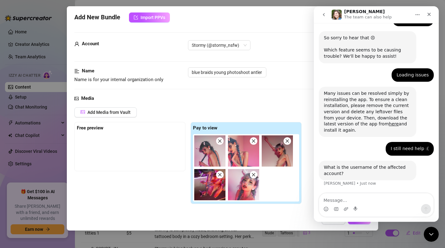
click at [374, 201] on textarea "Message…" at bounding box center [376, 199] width 114 height 11
type textarea "stormy_nsfw"
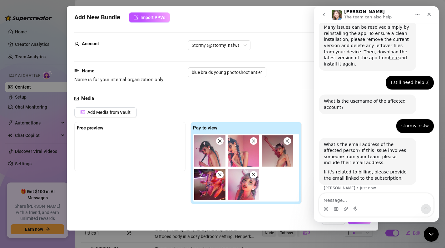
scroll to position [119, 0]
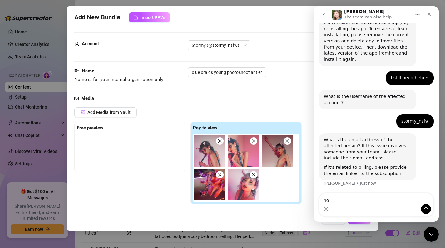
type textarea "h"
type textarea "[EMAIL_ADDRESS][DOMAIN_NAME]"
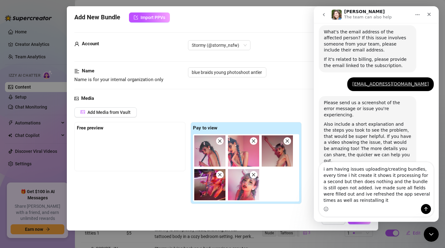
scroll to position [233, 0]
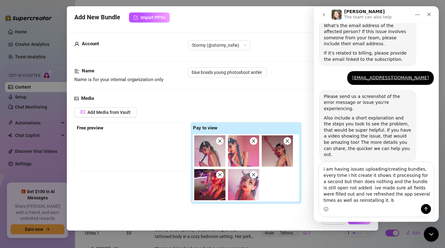
type textarea "i am having issues uploading/creating bundles, every time i hit create it shows…"
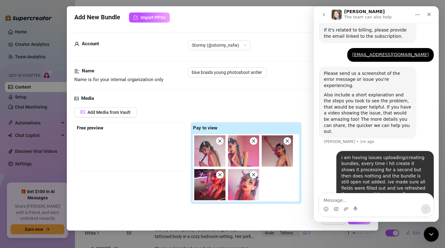
scroll to position [258, 0]
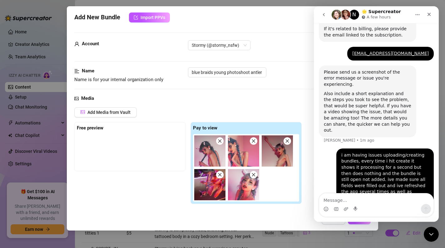
drag, startPoint x: 247, startPoint y: 13, endPoint x: 307, endPoint y: 27, distance: 62.4
click at [307, 27] on div "Add New Bundle Import PPVs Account Stormy (@stormy_nsfw) Name Name is for your …" at bounding box center [223, 118] width 312 height 225
drag, startPoint x: 400, startPoint y: 15, endPoint x: 427, endPoint y: 19, distance: 27.4
click at [427, 19] on div "N 🌟 Supercreator A few hours" at bounding box center [376, 15] width 117 height 12
click at [271, 85] on div "Name Name is for your internal organization only blue braids young photoshoot a…" at bounding box center [220, 80] width 292 height 27
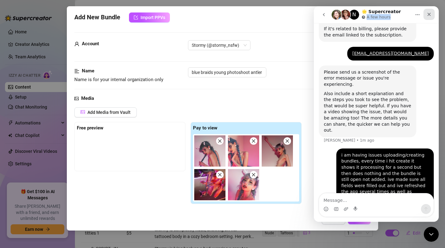
click at [427, 13] on icon "Close" at bounding box center [429, 14] width 5 height 5
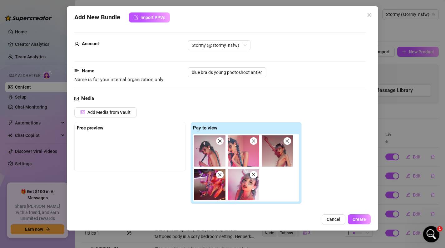
click at [429, 229] on icon "Open Intercom Messenger" at bounding box center [431, 234] width 10 height 10
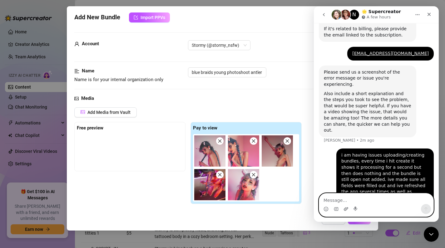
click at [345, 209] on icon "Upload attachment" at bounding box center [346, 209] width 5 height 5
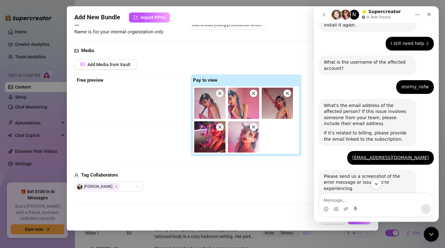
scroll to position [320, 0]
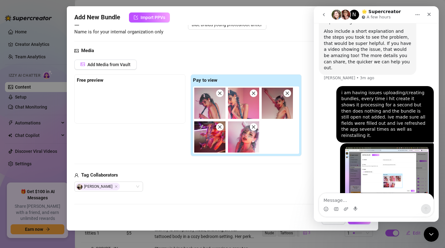
drag, startPoint x: 325, startPoint y: 12, endPoint x: 755, endPoint y: 22, distance: 429.8
click at [325, 12] on button "go back" at bounding box center [324, 15] width 12 height 12
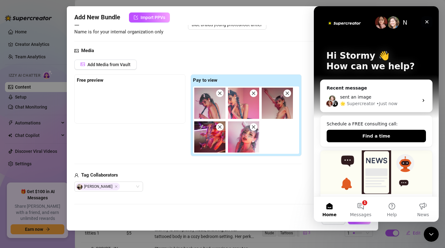
drag, startPoint x: 425, startPoint y: 23, endPoint x: 739, endPoint y: 29, distance: 313.8
click at [425, 23] on icon "Close" at bounding box center [427, 21] width 5 height 5
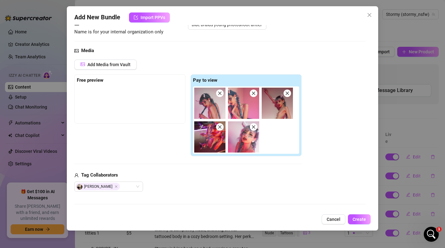
scroll to position [0, 0]
click at [438, 232] on html at bounding box center [430, 233] width 15 height 15
click at [430, 230] on icon "Open Intercom Messenger" at bounding box center [431, 234] width 10 height 10
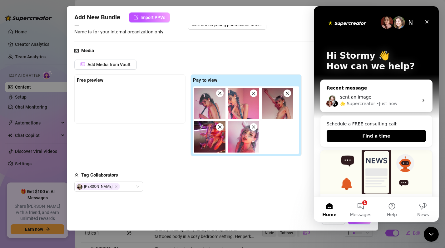
click at [408, 93] on div "N sent an image 🌟 Supercreator • Just now" at bounding box center [377, 100] width 112 height 23
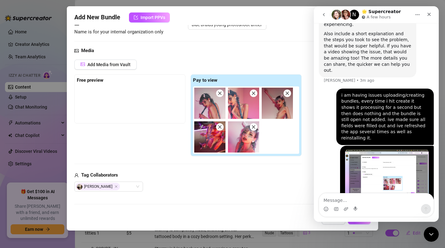
scroll to position [320, 0]
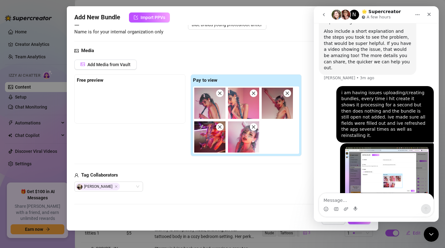
click at [327, 15] on button "go back" at bounding box center [324, 15] width 12 height 12
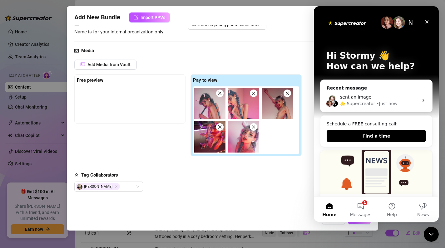
scroll to position [0, 0]
click at [366, 207] on button "1 Messages" at bounding box center [360, 209] width 31 height 25
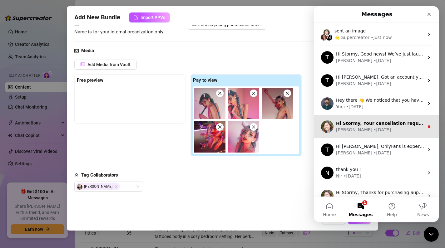
click at [371, 132] on div "[PERSON_NAME] • [DATE]" at bounding box center [380, 130] width 88 height 7
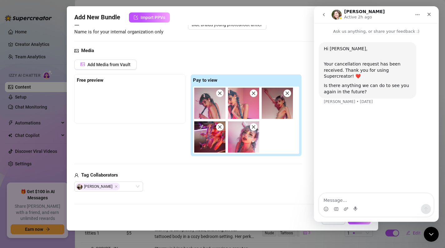
click at [326, 16] on icon "go back" at bounding box center [324, 14] width 5 height 5
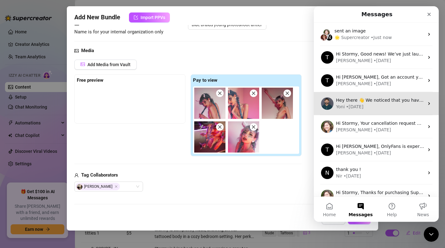
scroll to position [80, 0]
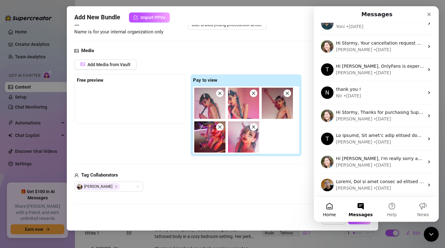
click at [331, 211] on button "Home" at bounding box center [329, 209] width 31 height 25
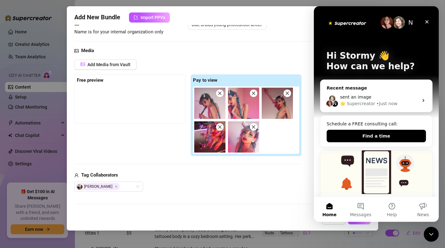
click at [252, 184] on div "[PERSON_NAME]" at bounding box center [187, 187] width 227 height 10
click at [429, 20] on icon "Close" at bounding box center [427, 21] width 5 height 5
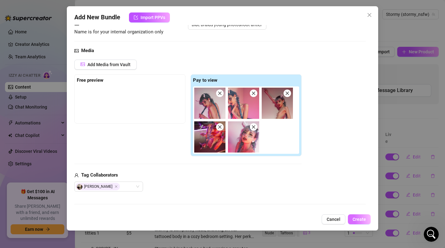
click at [361, 217] on span "Create" at bounding box center [359, 219] width 13 height 5
click at [335, 221] on span "Cancel" at bounding box center [334, 219] width 14 height 5
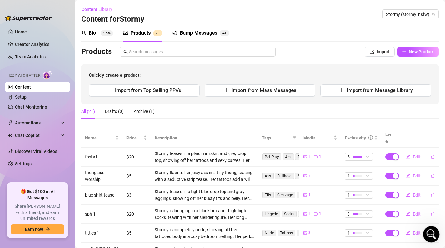
click at [431, 239] on div "Open Intercom Messenger" at bounding box center [430, 233] width 21 height 21
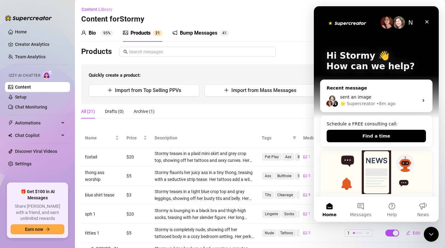
click at [376, 84] on div "Recent message N sent an image 🌟 Supercreator • 8m ago" at bounding box center [376, 96] width 112 height 33
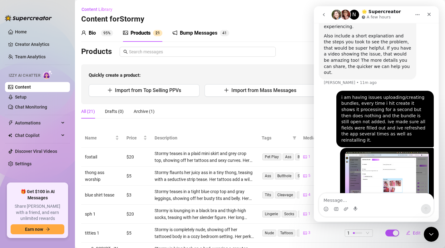
scroll to position [320, 0]
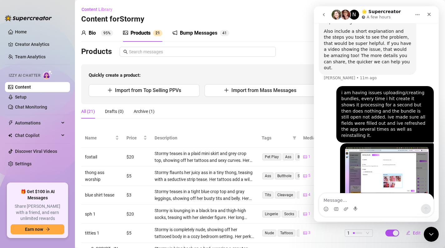
click at [326, 13] on icon "go back" at bounding box center [324, 14] width 5 height 5
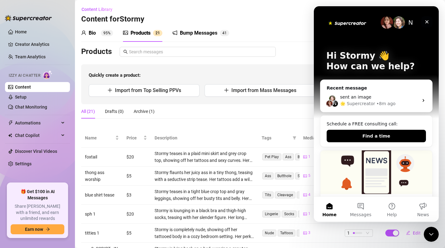
click at [427, 23] on icon "Close" at bounding box center [427, 21] width 5 height 5
